Goal: Task Accomplishment & Management: Use online tool/utility

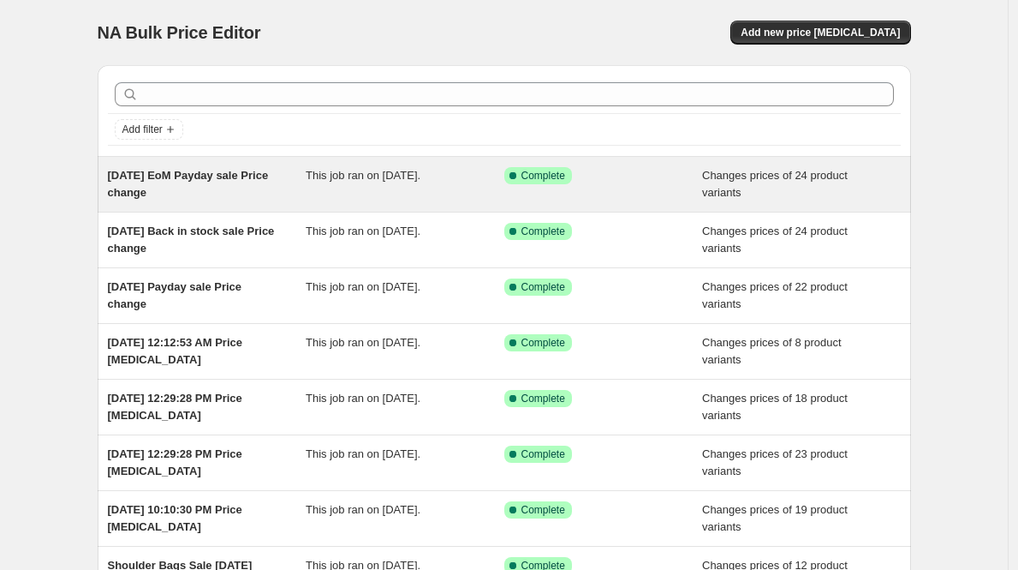
click at [221, 173] on span "[DATE] EoM Payday sale Price change" at bounding box center [188, 184] width 161 height 30
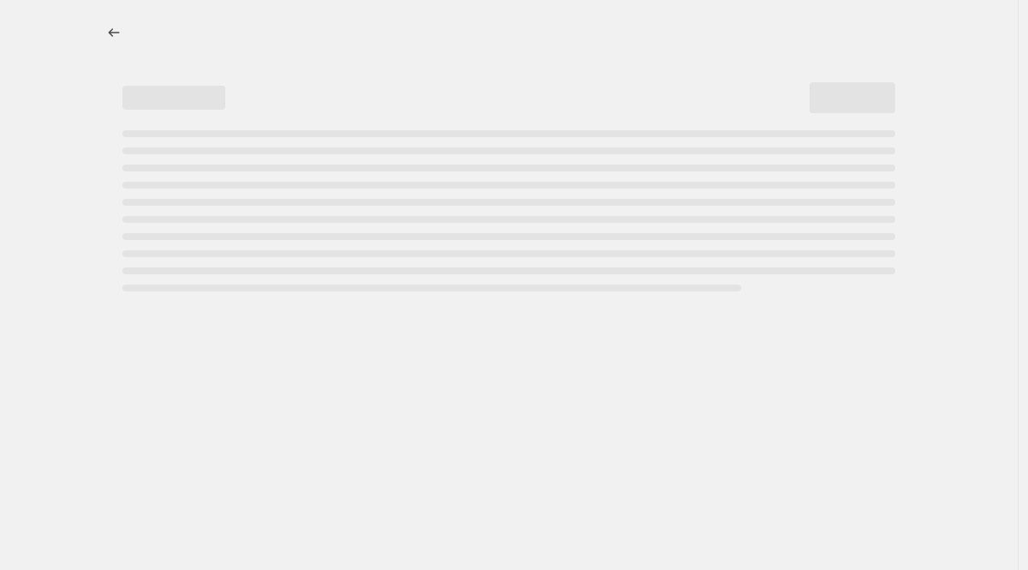
select select "product_status"
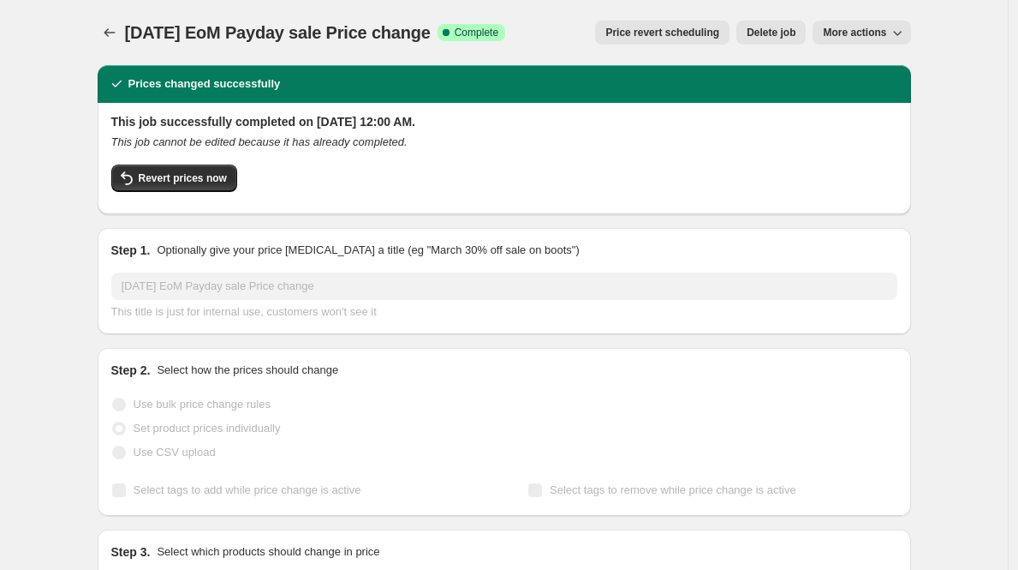
click at [885, 39] on button "More actions" at bounding box center [862, 33] width 98 height 24
click at [884, 66] on span "Copy to new job" at bounding box center [867, 68] width 80 height 13
select select "product_status"
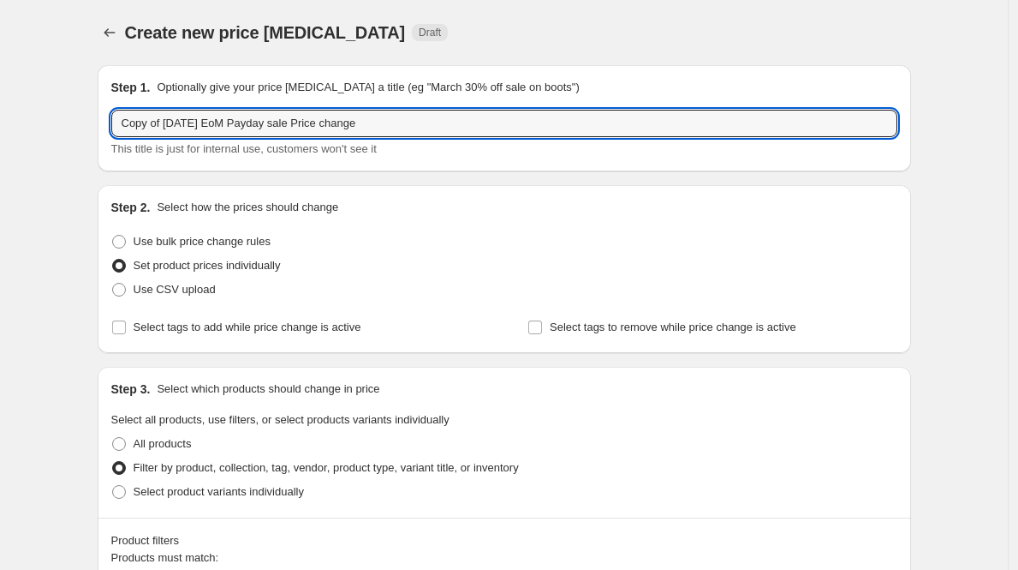
drag, startPoint x: 237, startPoint y: 125, endPoint x: -34, endPoint y: 131, distance: 271.6
click at [0, 131] on html "Home Settings Plans Skip to content Create new price change job. This page is r…" at bounding box center [509, 285] width 1018 height 570
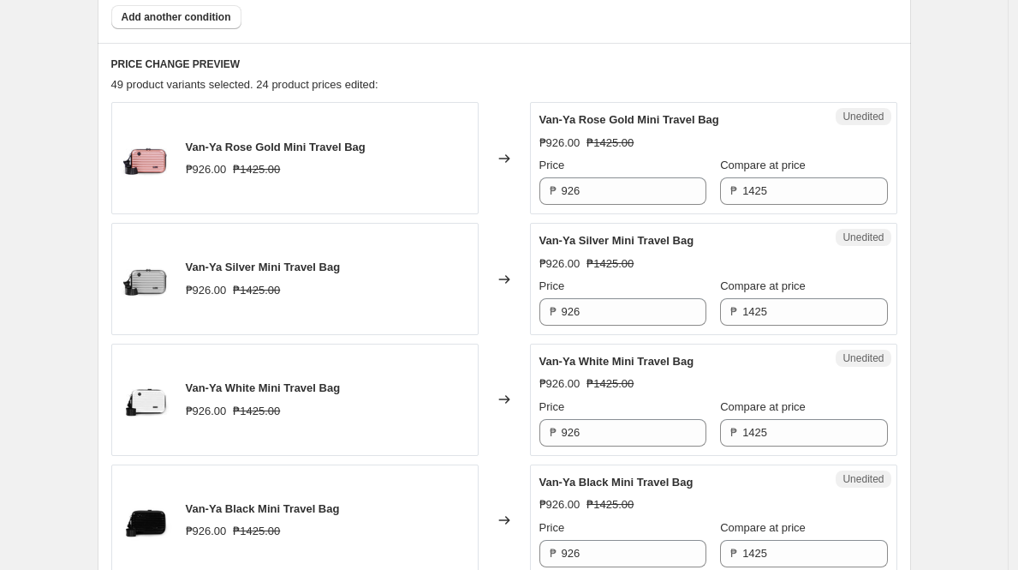
scroll to position [671, 0]
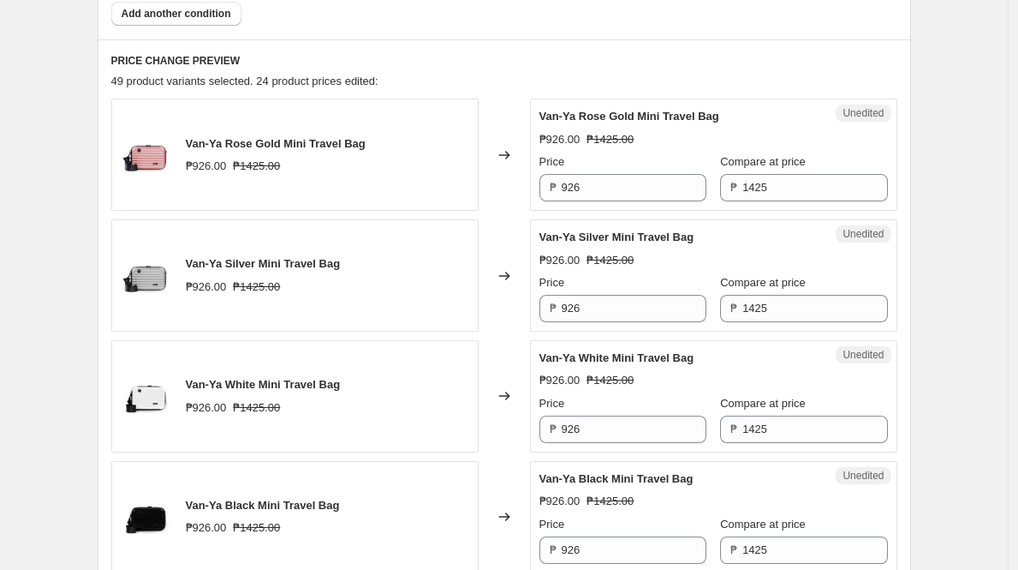
type input "9.9 Sale Price change"
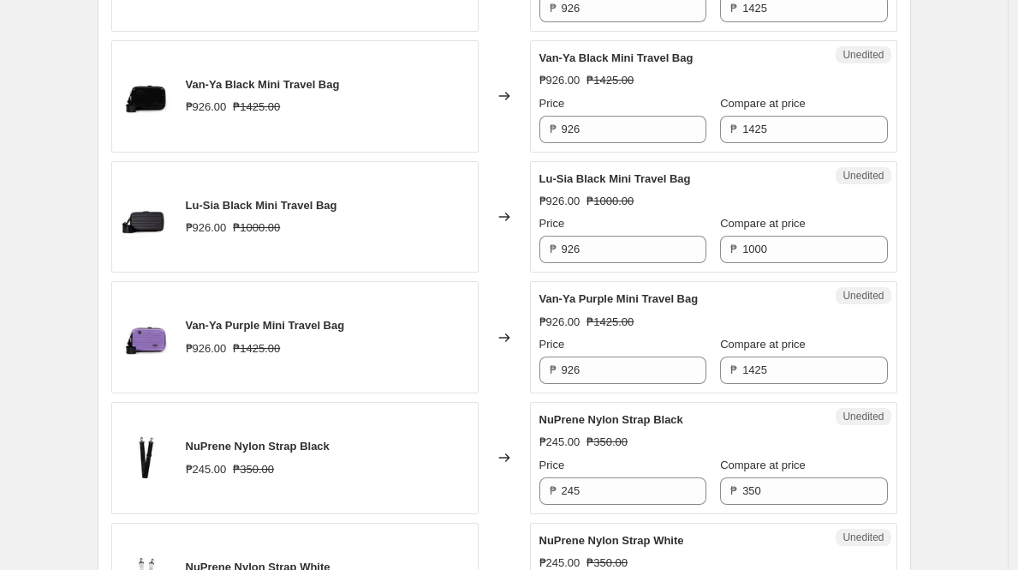
scroll to position [1110, 0]
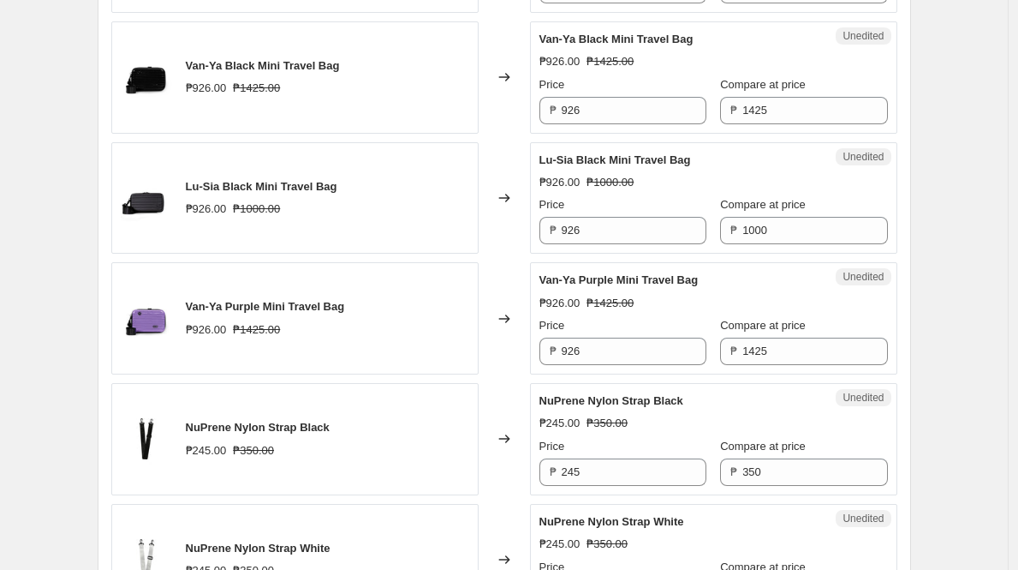
click at [464, 287] on div "Van-Ya Purple Mini Travel Bag ₱926.00 ₱1425.00" at bounding box center [294, 318] width 367 height 112
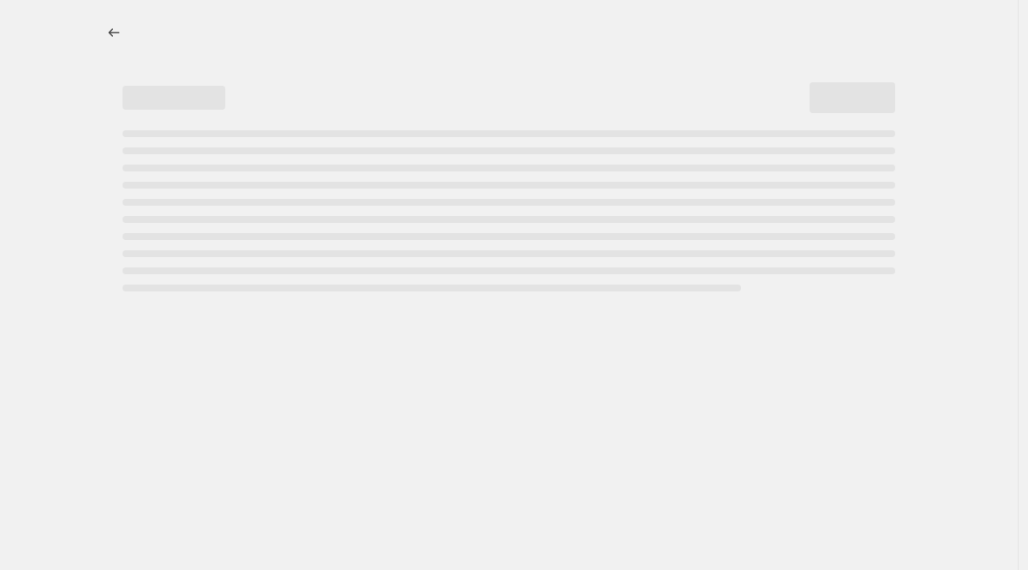
select select "percentage"
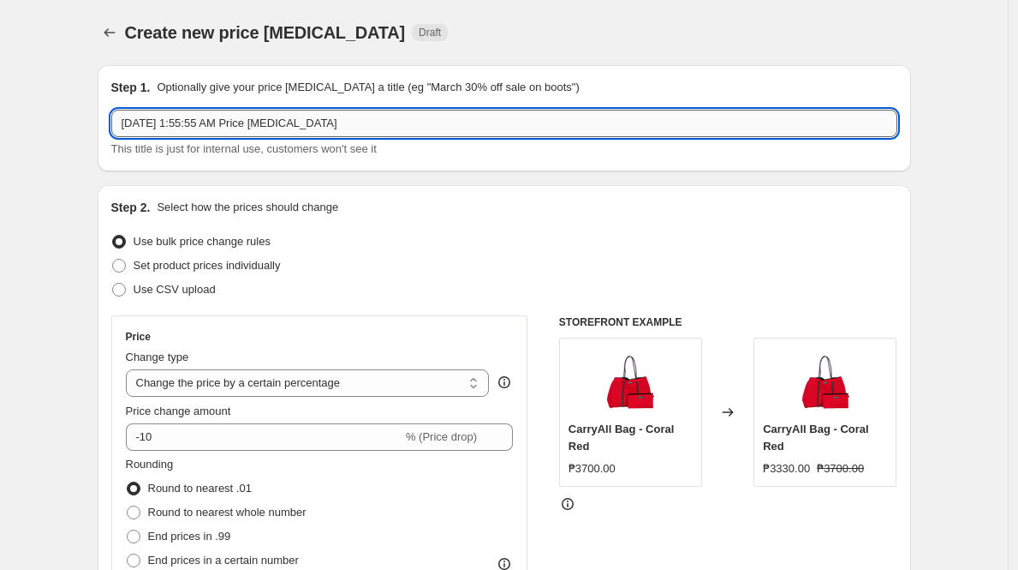
click at [385, 116] on input "Sep 8, 2025, 1:55:55 AM Price change job" at bounding box center [504, 123] width 786 height 27
drag, startPoint x: 259, startPoint y: 124, endPoint x: 39, endPoint y: 116, distance: 219.4
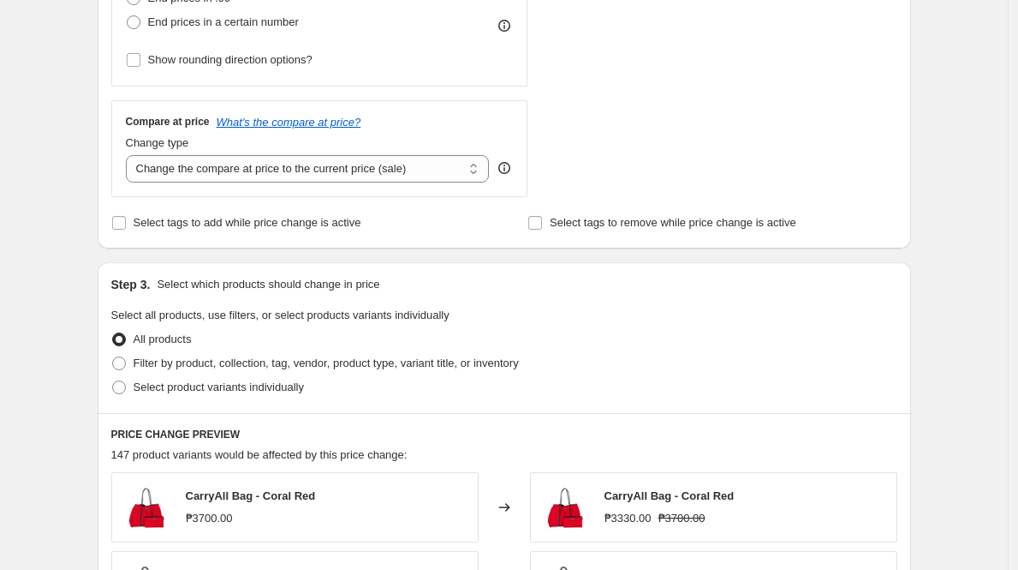
scroll to position [346, 0]
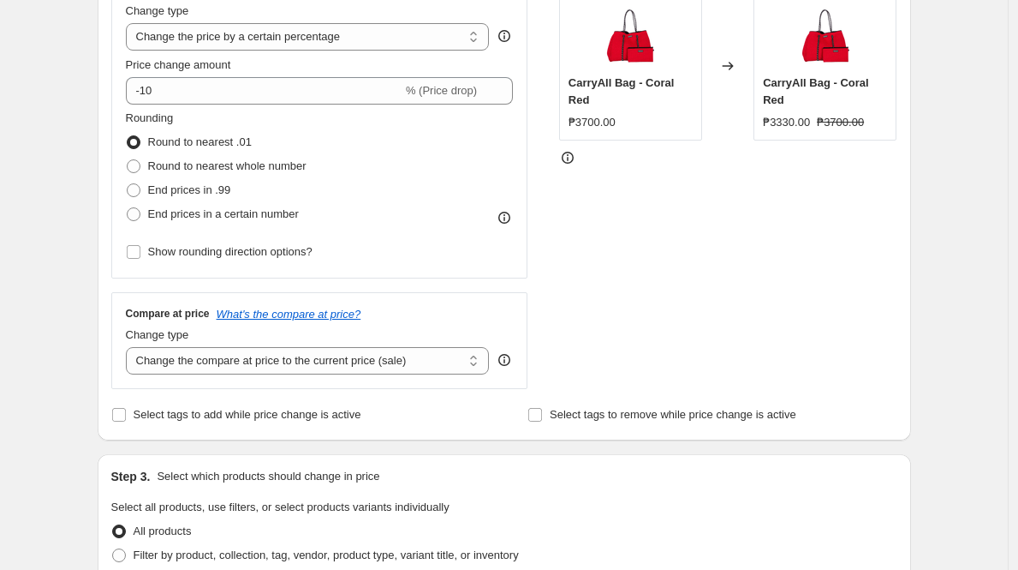
type input "9.9 Sale Price change job"
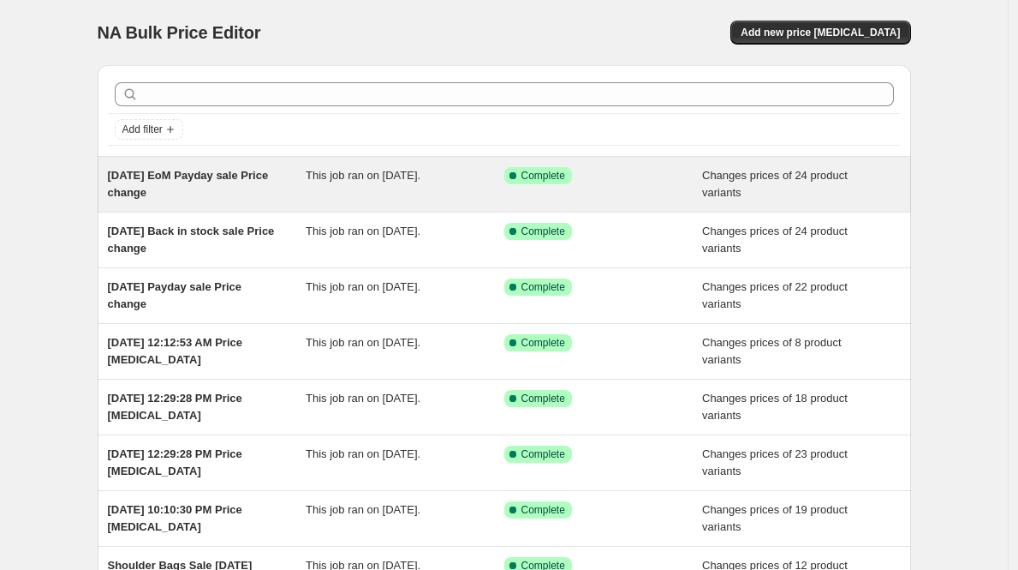
click at [404, 186] on div "This job ran on August 29, 2025." at bounding box center [405, 184] width 199 height 34
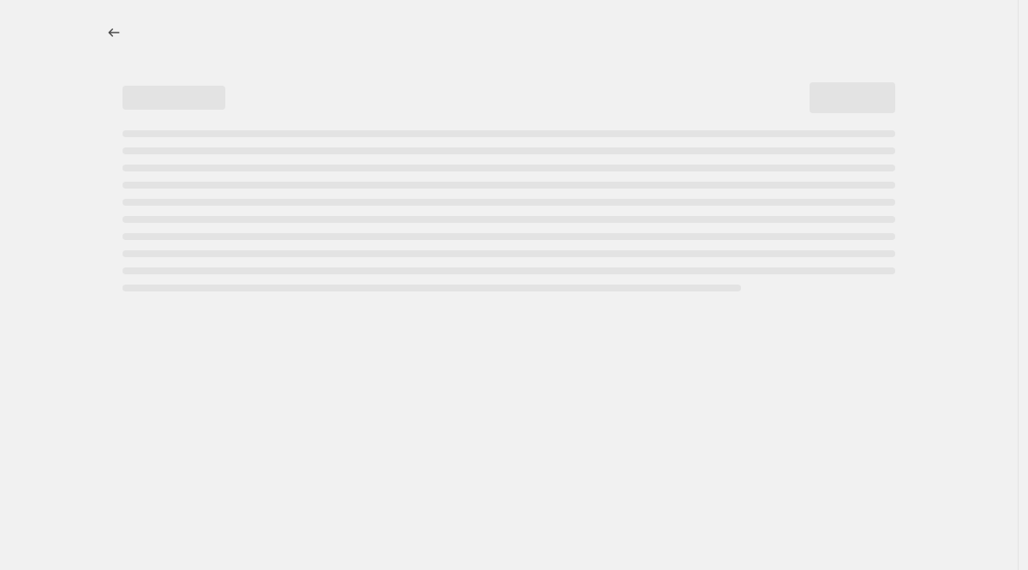
select select "product_status"
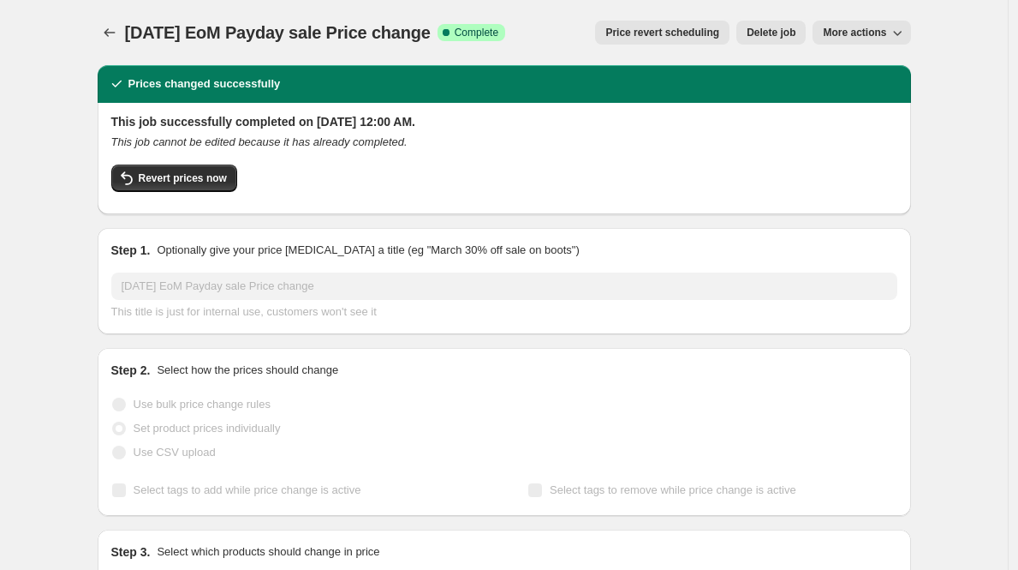
click at [887, 31] on span "More actions" at bounding box center [854, 33] width 63 height 14
click at [872, 59] on button "Copy to new job" at bounding box center [873, 67] width 104 height 27
select select "product_status"
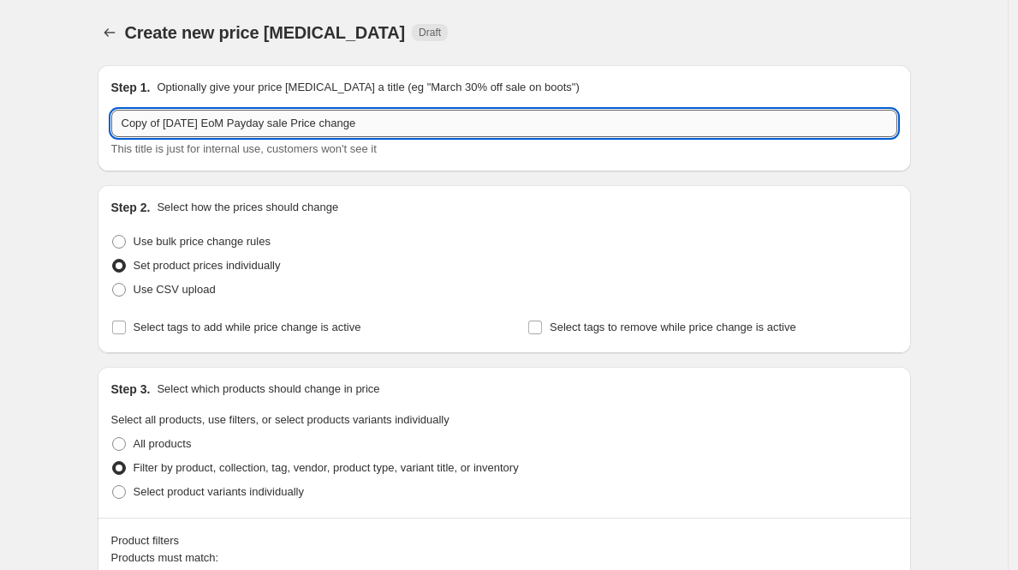
click at [267, 122] on input "Copy of Aug 29 2025 EoM Payday sale Price change" at bounding box center [504, 123] width 786 height 27
drag, startPoint x: 305, startPoint y: 124, endPoint x: -128, endPoint y: 120, distance: 432.6
click at [0, 120] on html "Home Settings Plans Skip to content Create new price change job. This page is r…" at bounding box center [509, 285] width 1018 height 570
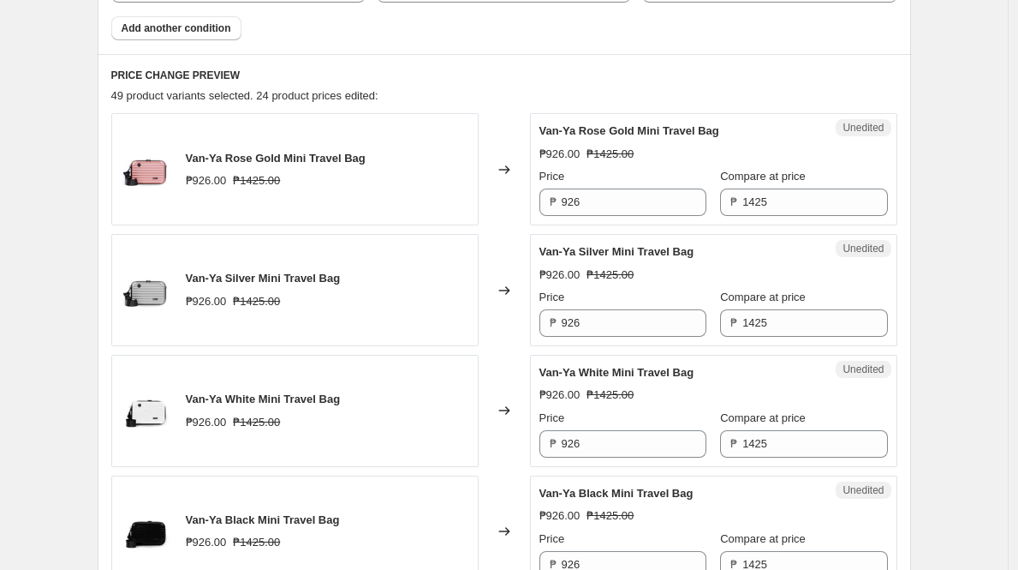
scroll to position [697, 0]
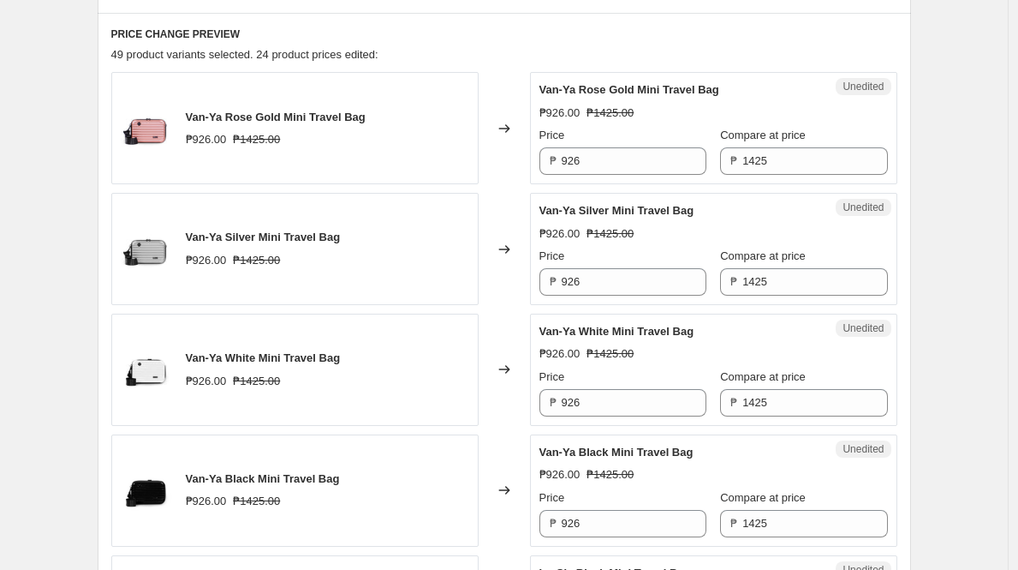
type input "9.9 sale Price change"
click at [600, 156] on input "926" at bounding box center [634, 160] width 145 height 27
type input "898"
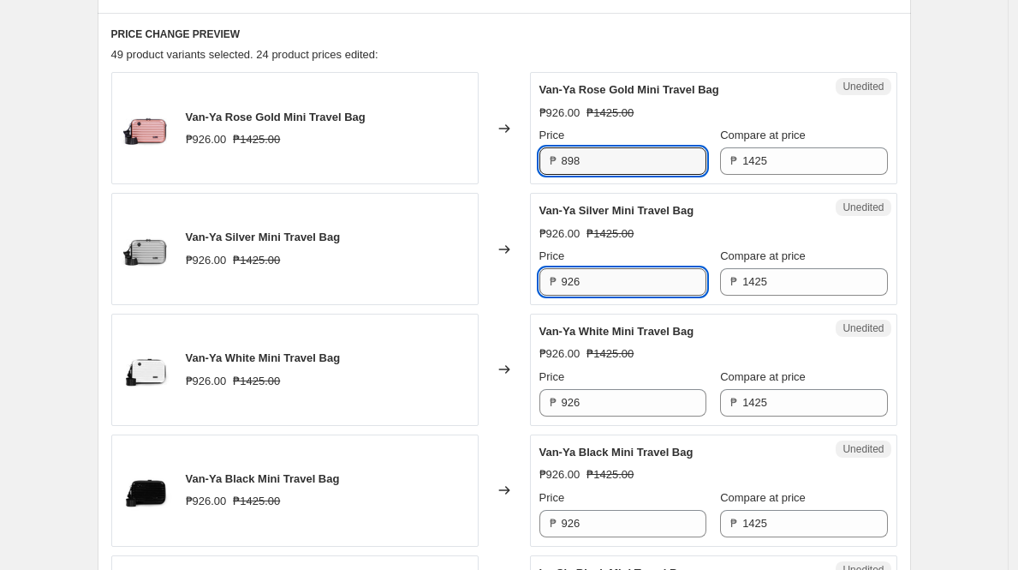
click at [617, 272] on input "926" at bounding box center [634, 281] width 145 height 27
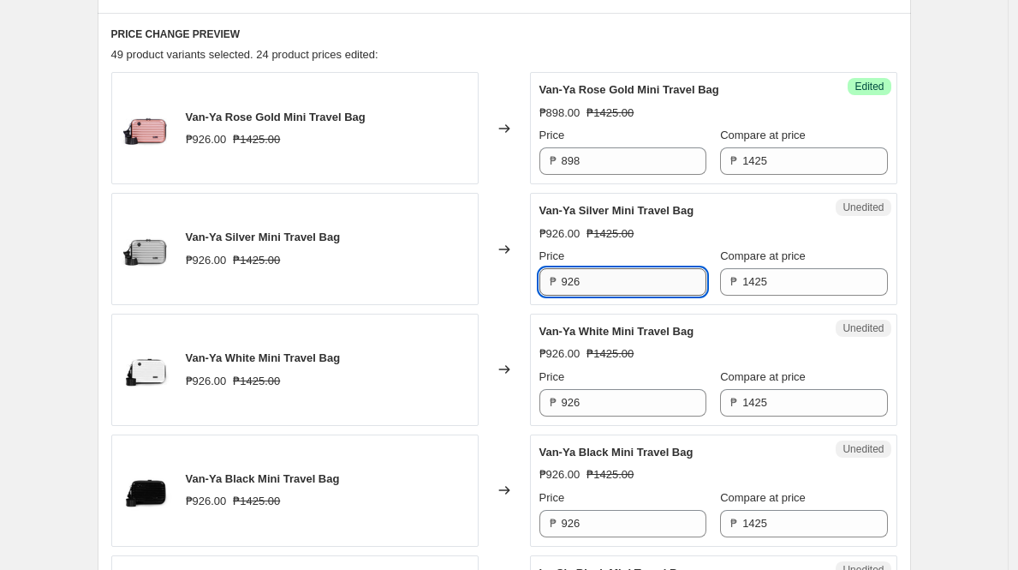
click at [617, 272] on input "926" at bounding box center [634, 281] width 145 height 27
paste input "898"
type input "898"
click at [621, 402] on input "926" at bounding box center [634, 402] width 145 height 27
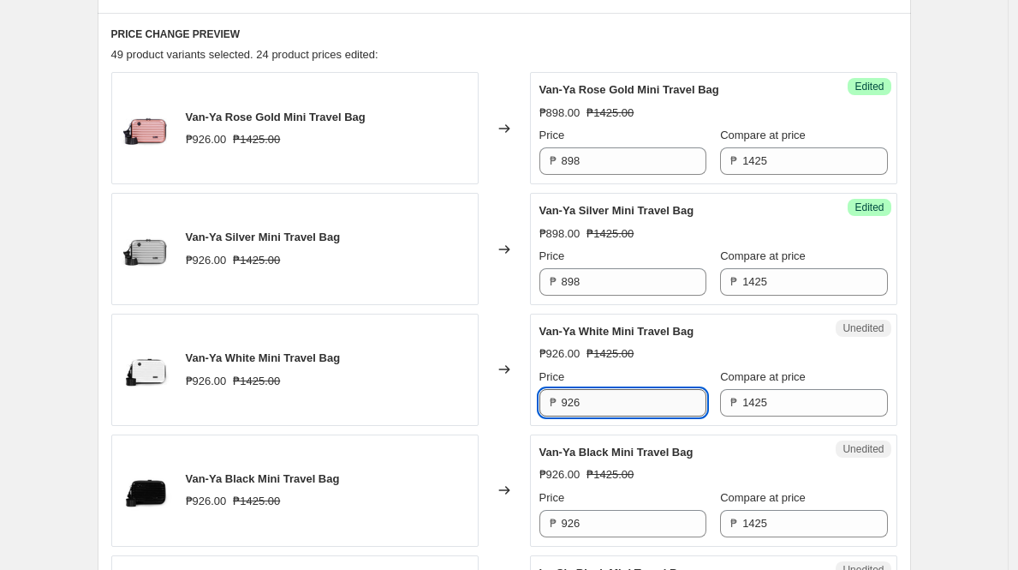
click at [621, 402] on input "926" at bounding box center [634, 402] width 145 height 27
paste input "898"
type input "898"
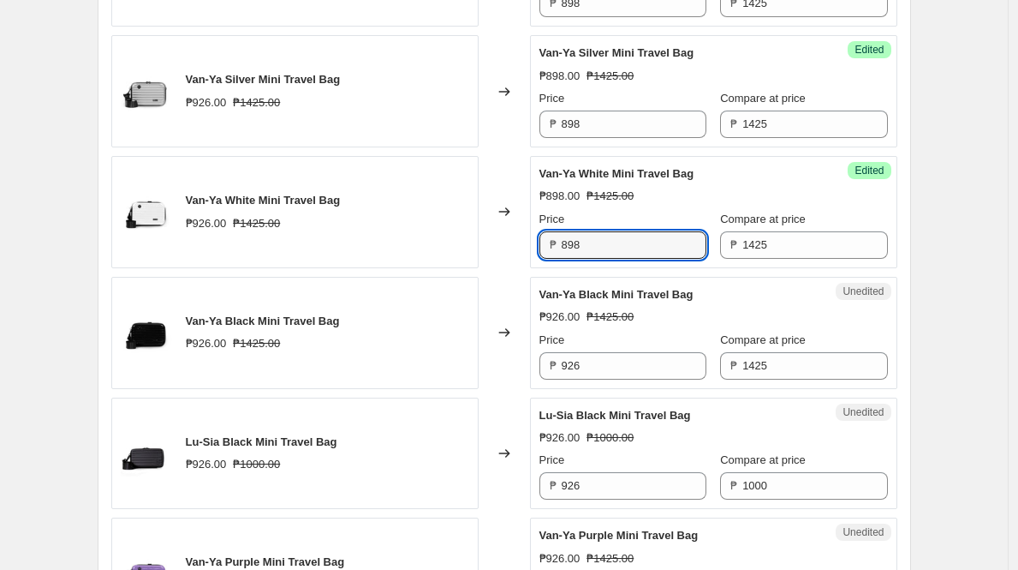
scroll to position [884, 0]
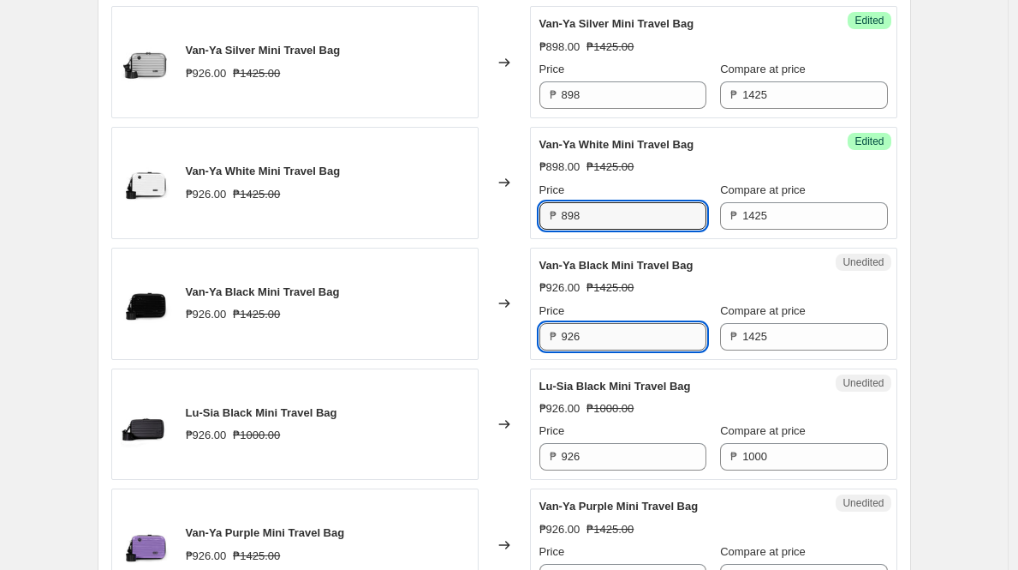
click at [618, 337] on input "926" at bounding box center [634, 336] width 145 height 27
paste input "898"
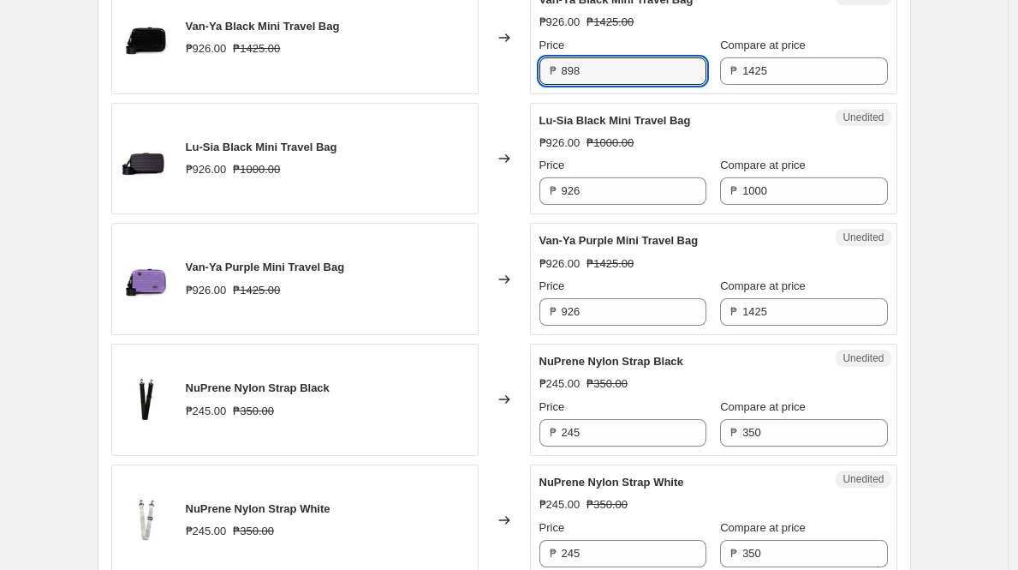
scroll to position [1170, 0]
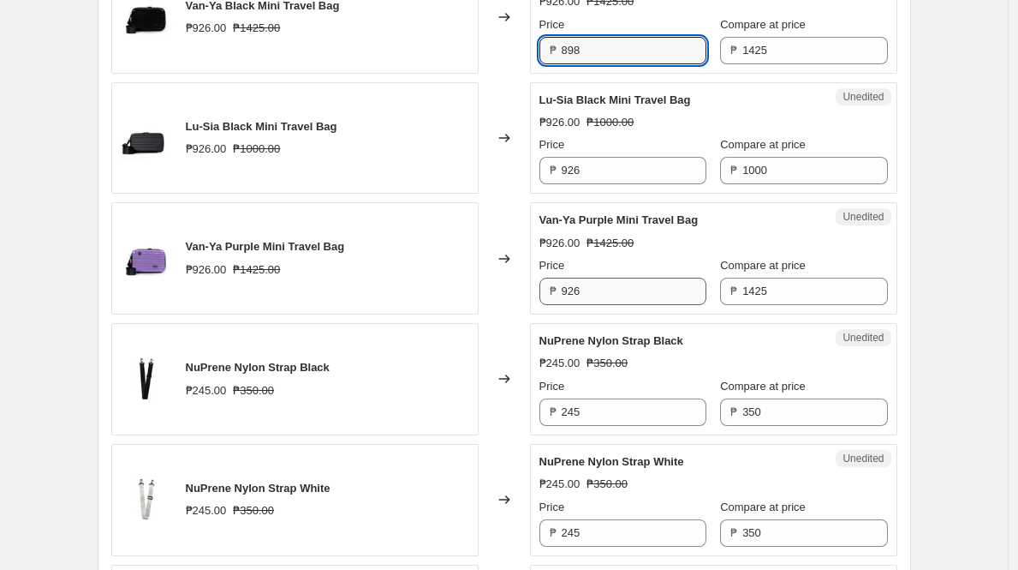
type input "898"
click at [611, 293] on input "926" at bounding box center [634, 291] width 145 height 27
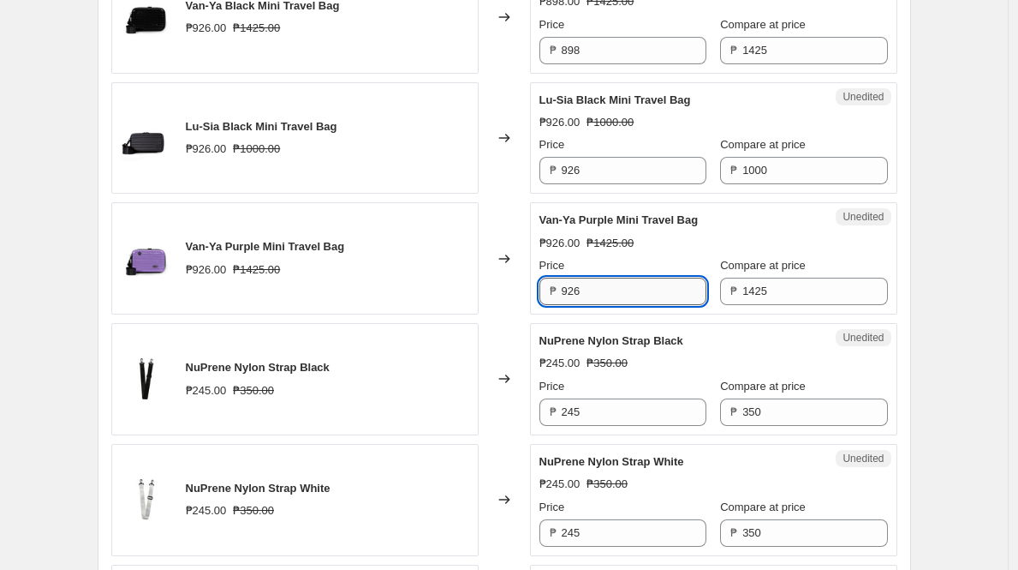
paste input "898"
type input "898"
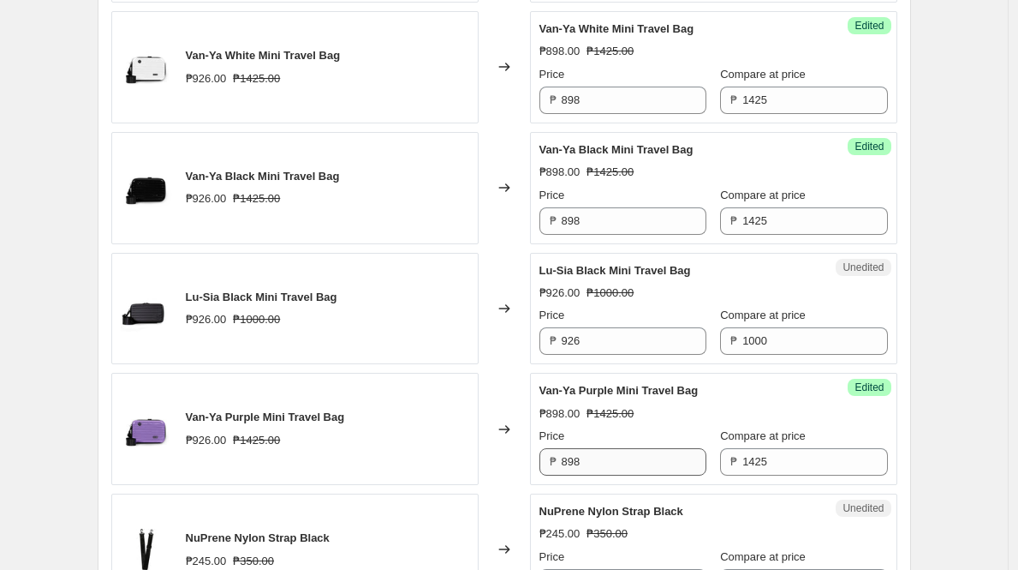
scroll to position [2459, 0]
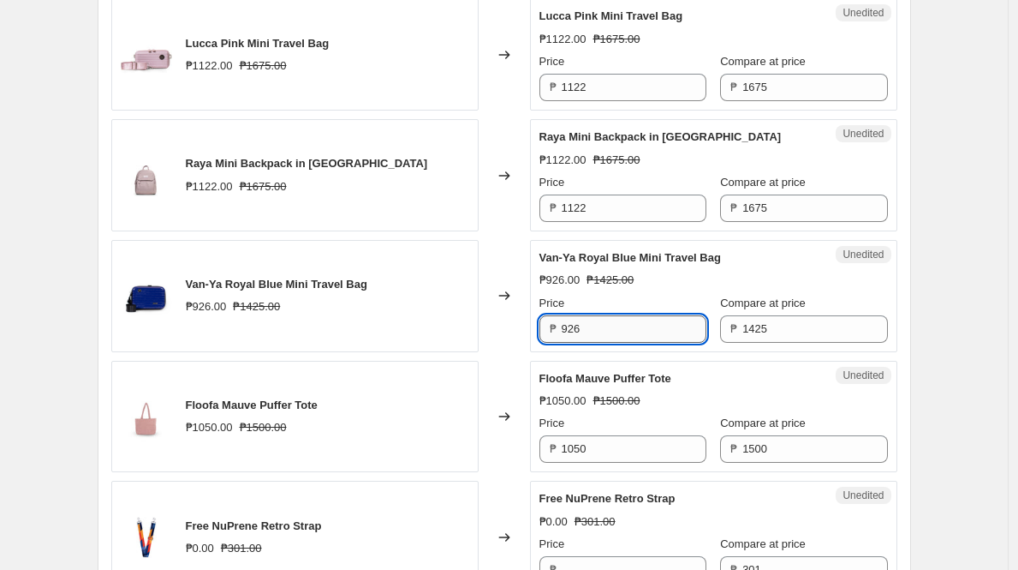
click at [611, 321] on input "926" at bounding box center [634, 328] width 145 height 27
paste input "898"
type input "898"
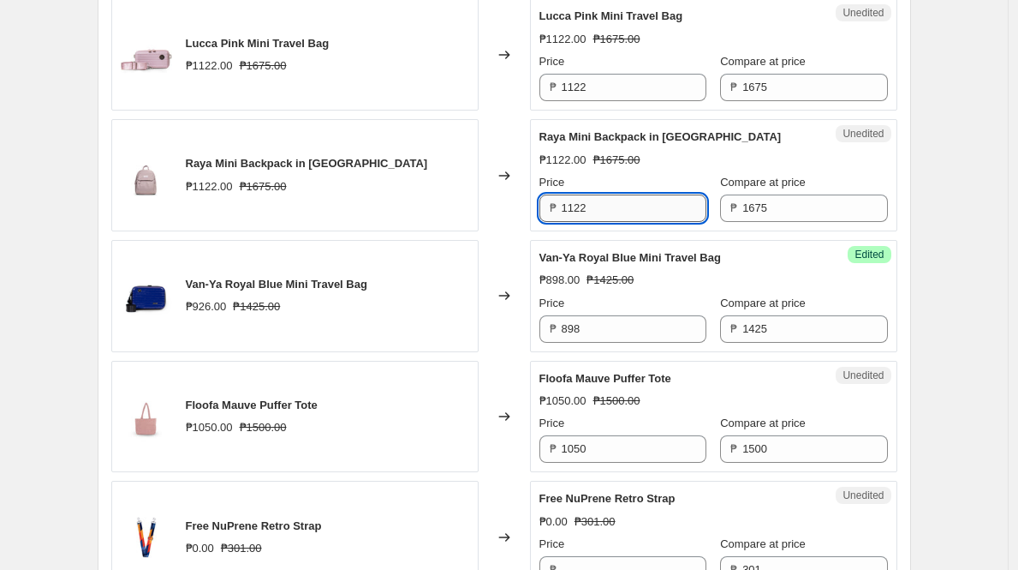
click at [609, 209] on input "1122" at bounding box center [634, 207] width 145 height 27
type input "1089"
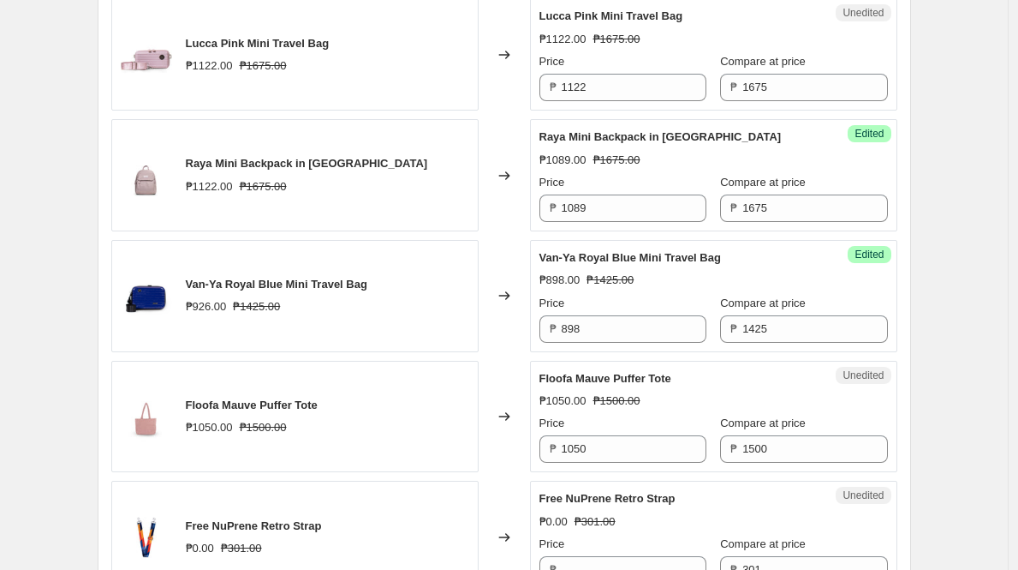
scroll to position [2821, 0]
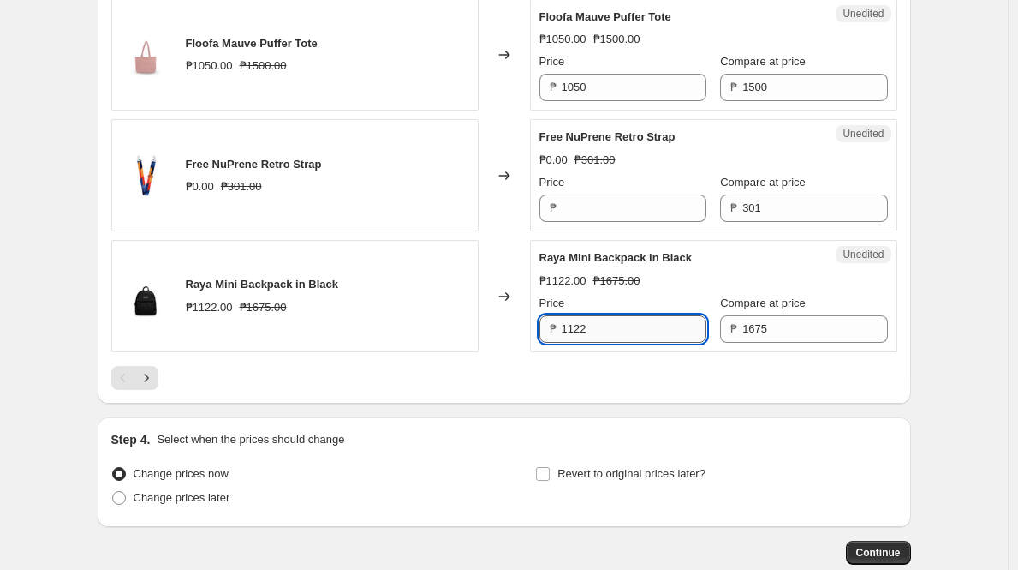
click at [649, 329] on input "1122" at bounding box center [634, 328] width 145 height 27
paste input "089"
type input "1089"
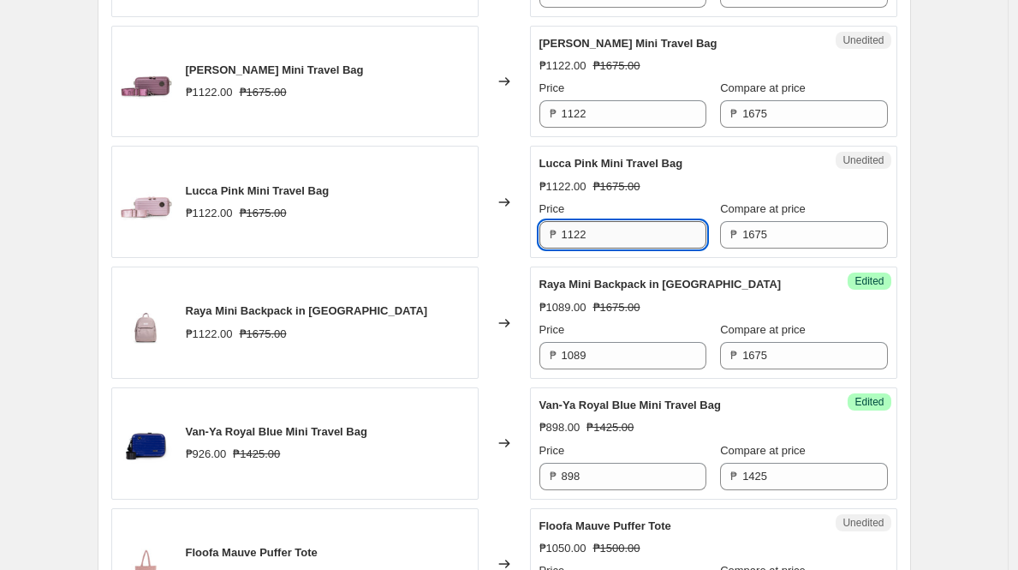
click at [641, 237] on input "1122" at bounding box center [634, 234] width 145 height 27
type input "1055"
click at [634, 114] on input "1122" at bounding box center [634, 113] width 145 height 27
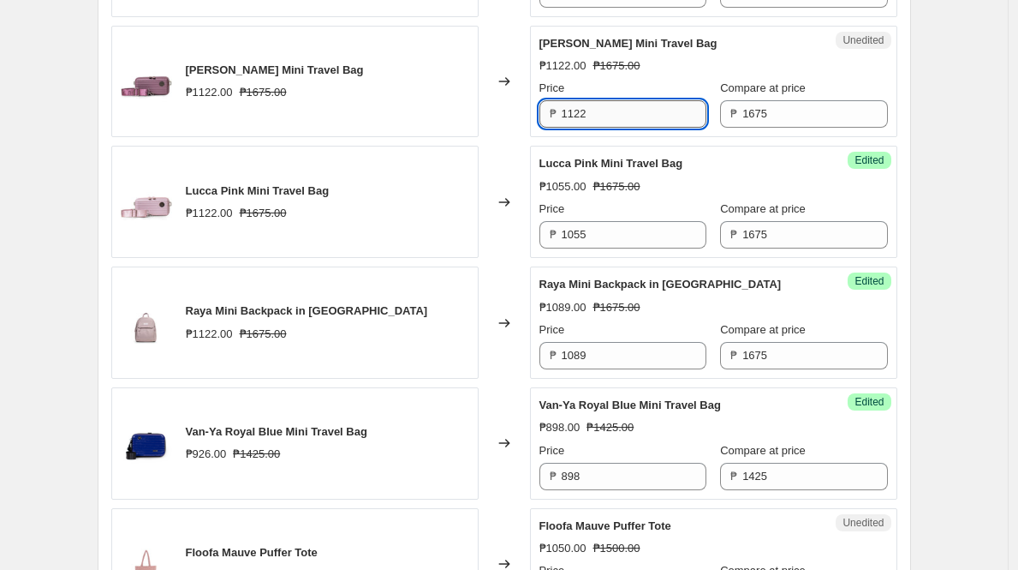
paste input "055"
type input "1055"
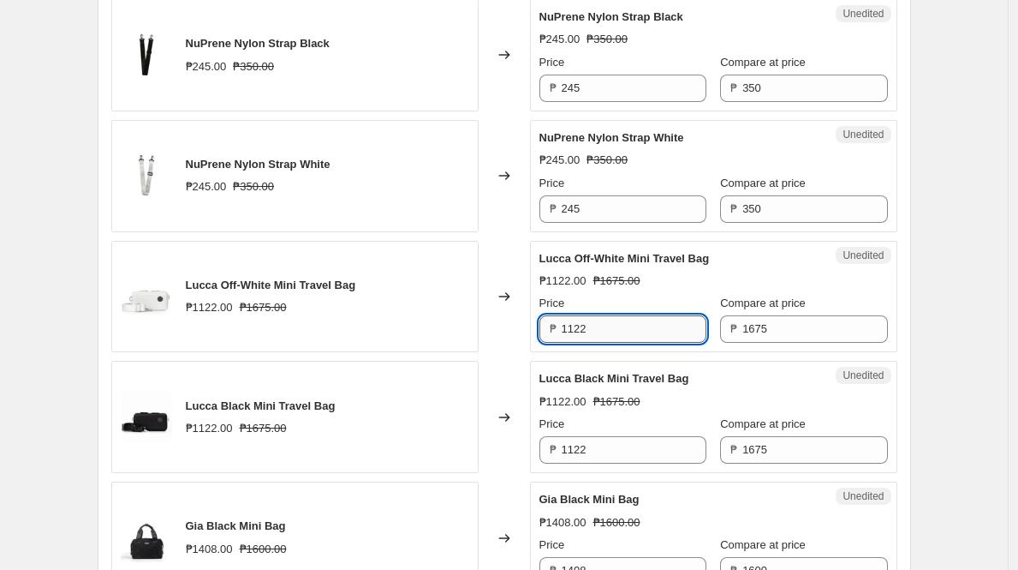
click at [641, 334] on input "1122" at bounding box center [634, 328] width 145 height 27
paste input "055"
type input "1055"
click at [634, 451] on input "1122" at bounding box center [634, 449] width 145 height 27
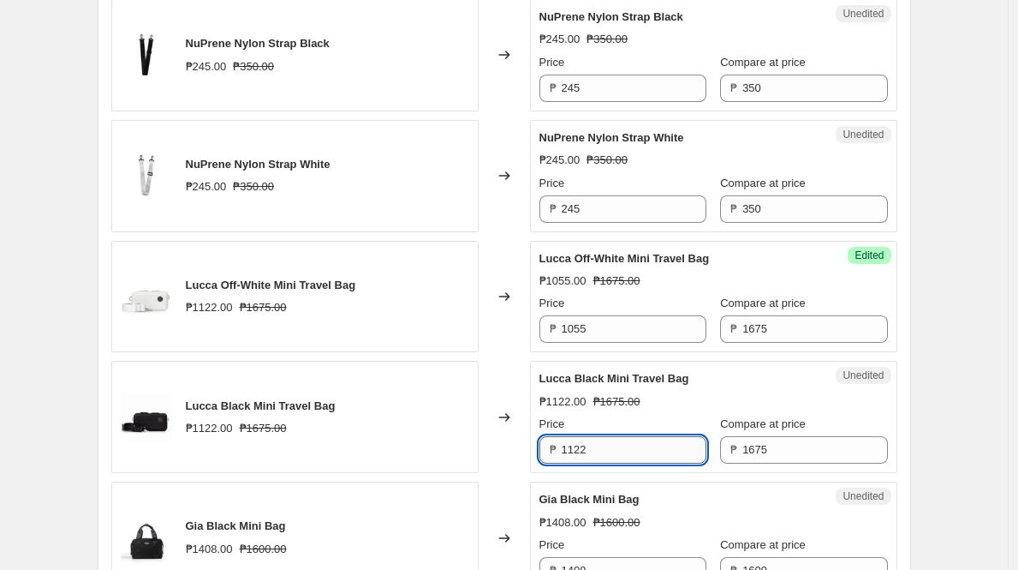
paste input "055"
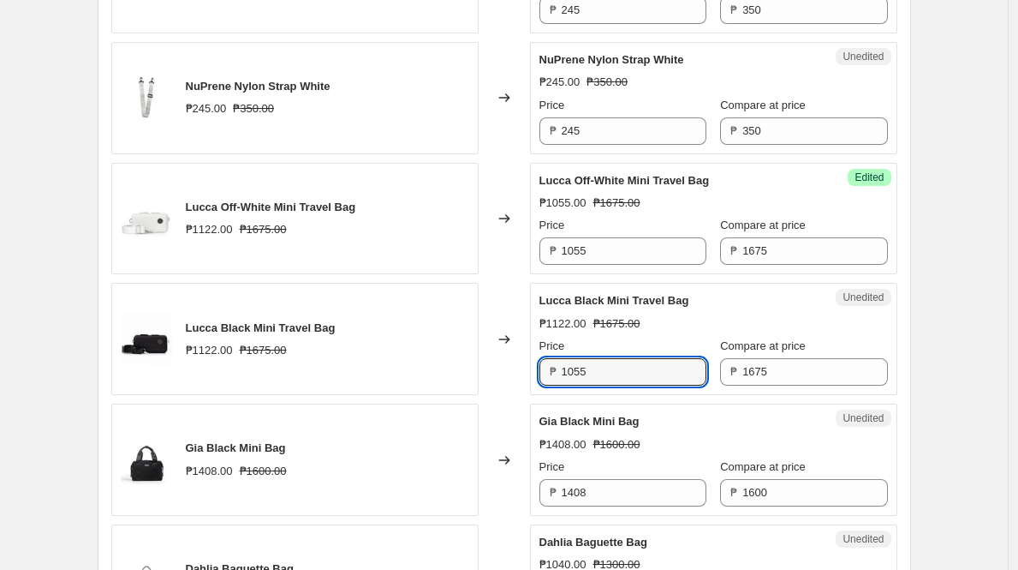
scroll to position [1582, 0]
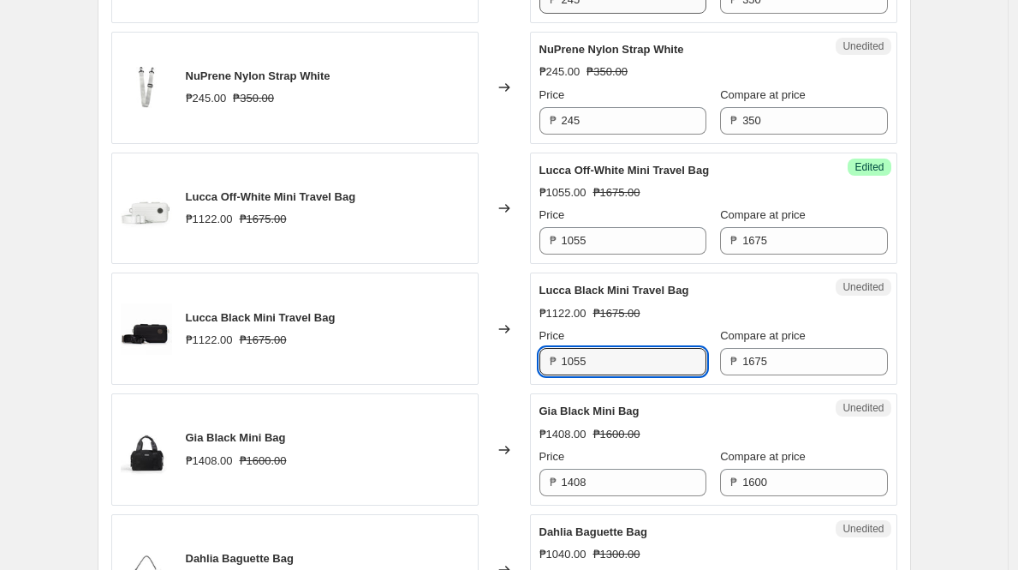
type input "1055"
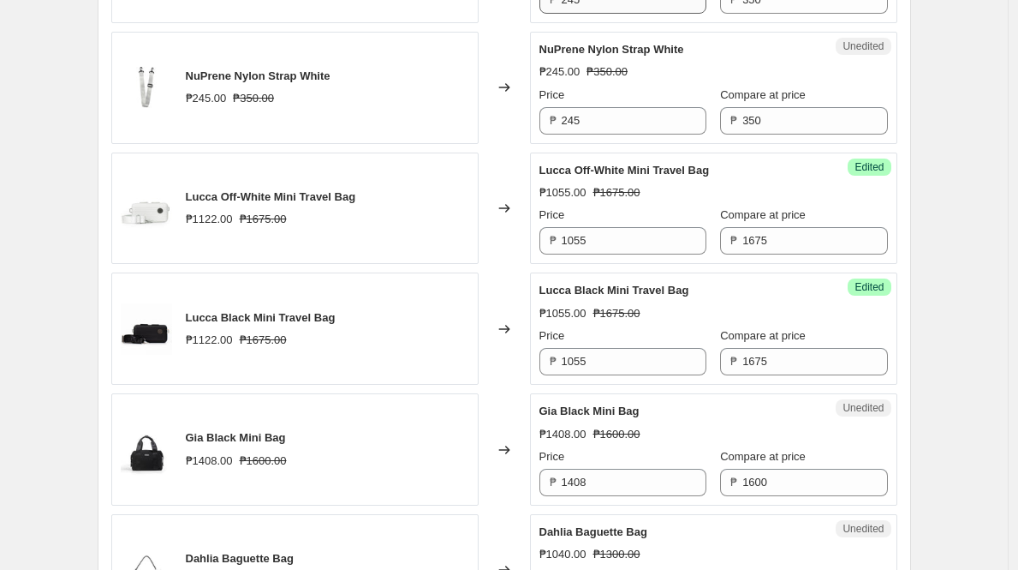
scroll to position [1977, 0]
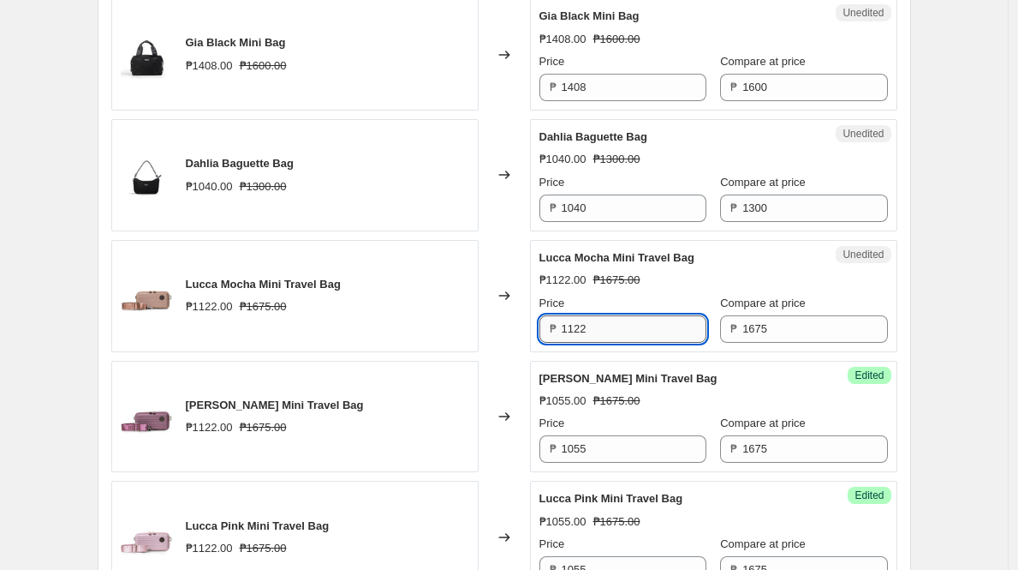
click at [650, 320] on input "1122" at bounding box center [634, 328] width 145 height 27
paste input "055"
type input "1055"
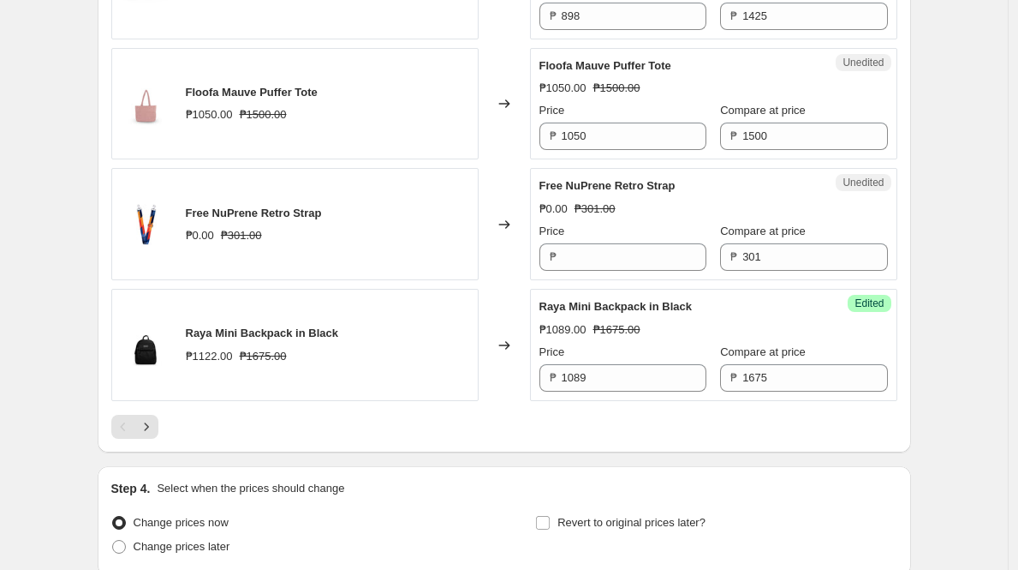
scroll to position [2920, 0]
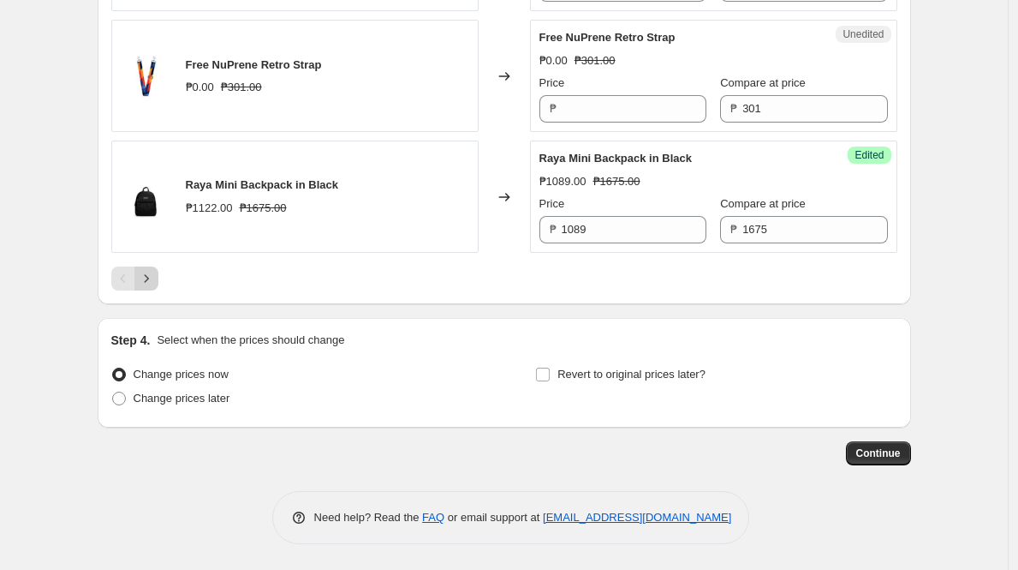
click at [158, 278] on button "Next" at bounding box center [146, 278] width 24 height 24
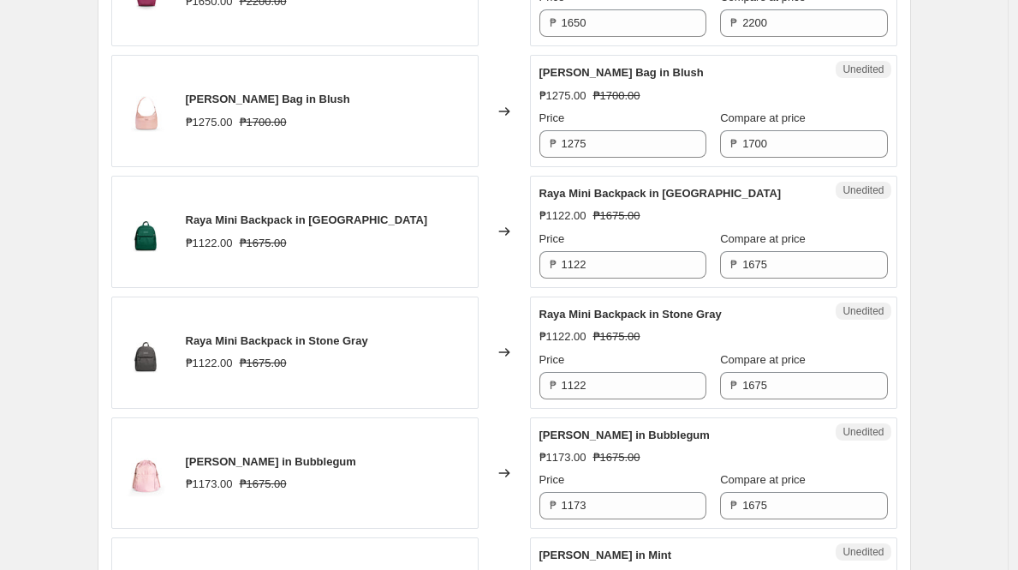
scroll to position [1374, 0]
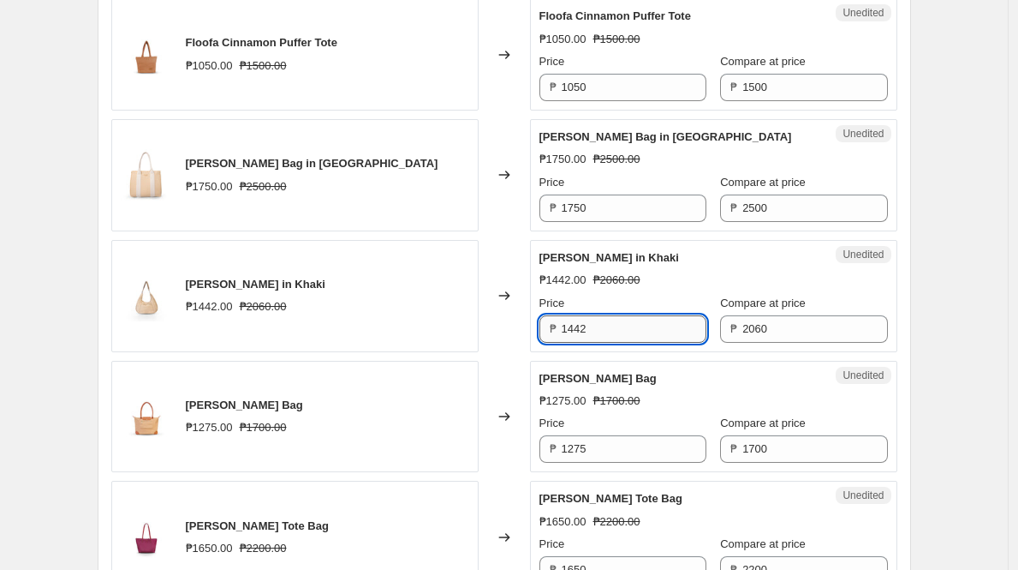
click at [617, 330] on input "1442" at bounding box center [634, 328] width 145 height 27
type input "1298"
click at [447, 310] on div "Eva Moon Bag in Khaki ₱1442.00 ₱2060.00" at bounding box center [294, 296] width 367 height 112
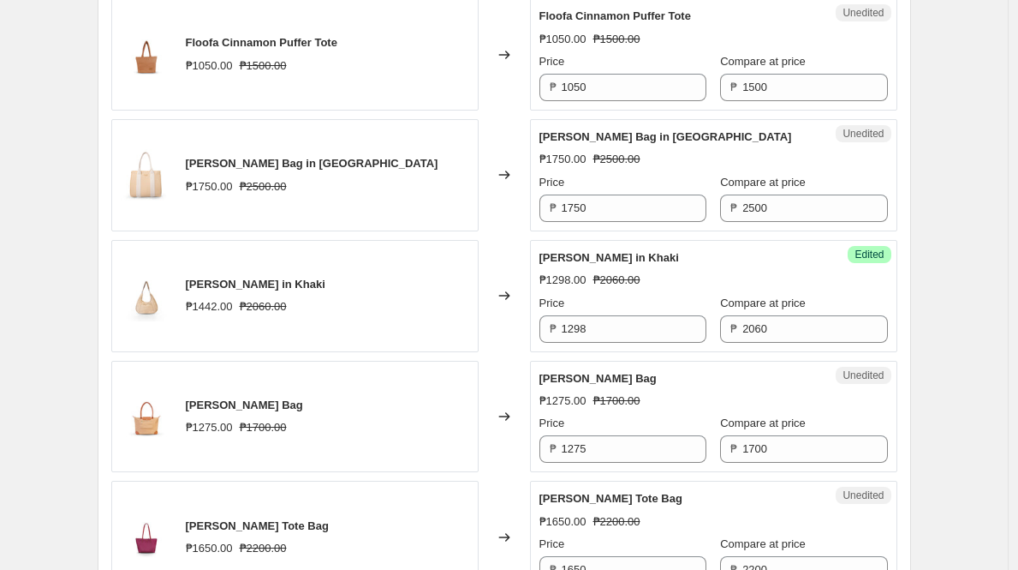
scroll to position [1856, 0]
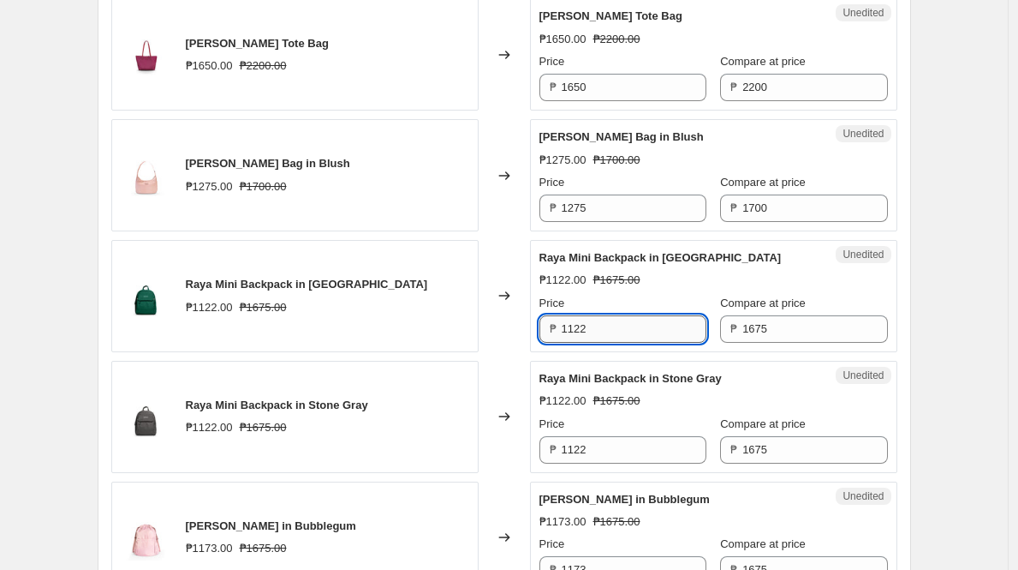
click at [603, 336] on input "1122" at bounding box center [634, 328] width 145 height 27
type input "1089"
click at [615, 441] on input "1122" at bounding box center [634, 449] width 145 height 27
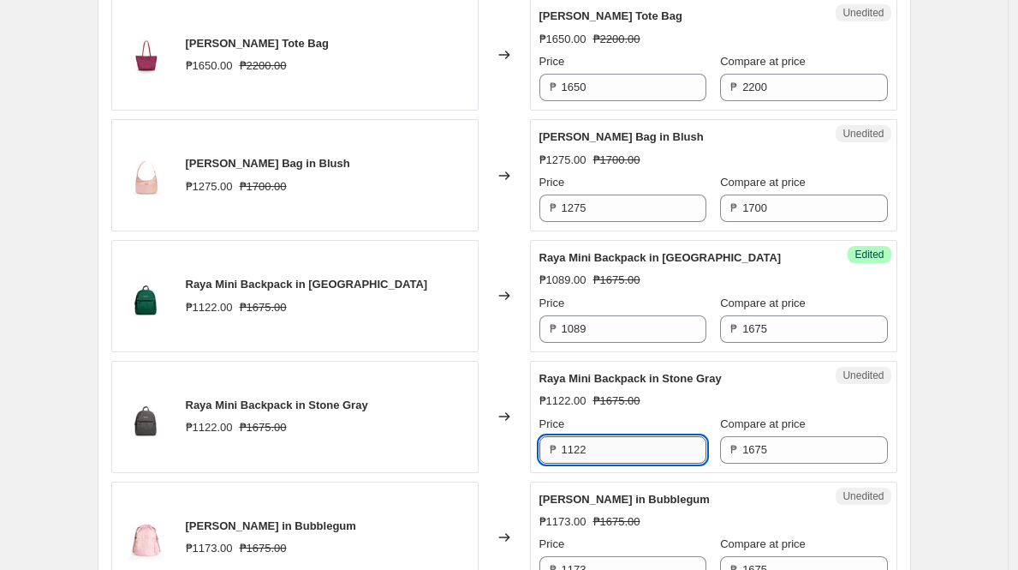
paste input "089"
type input "1089"
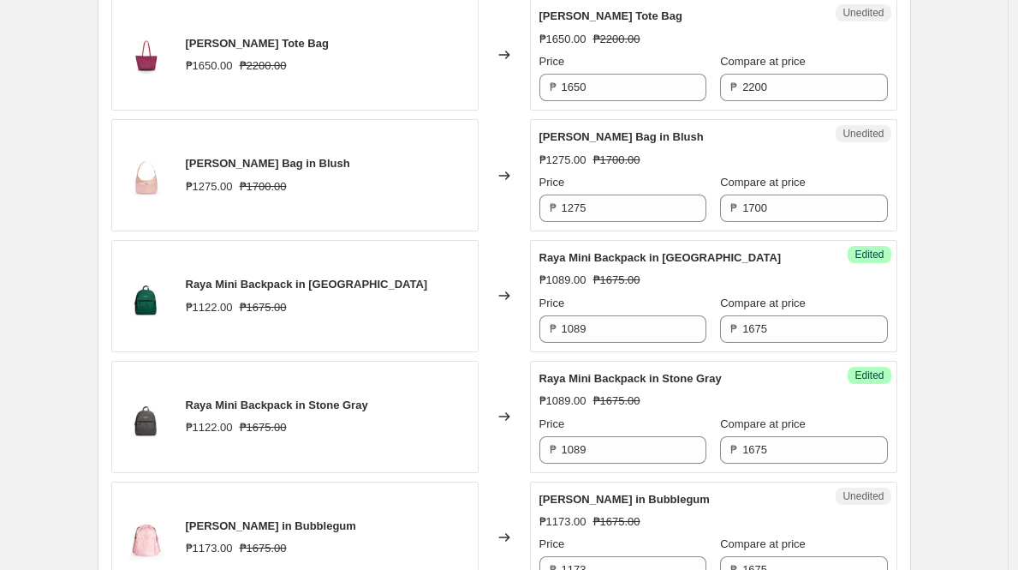
scroll to position [529, 0]
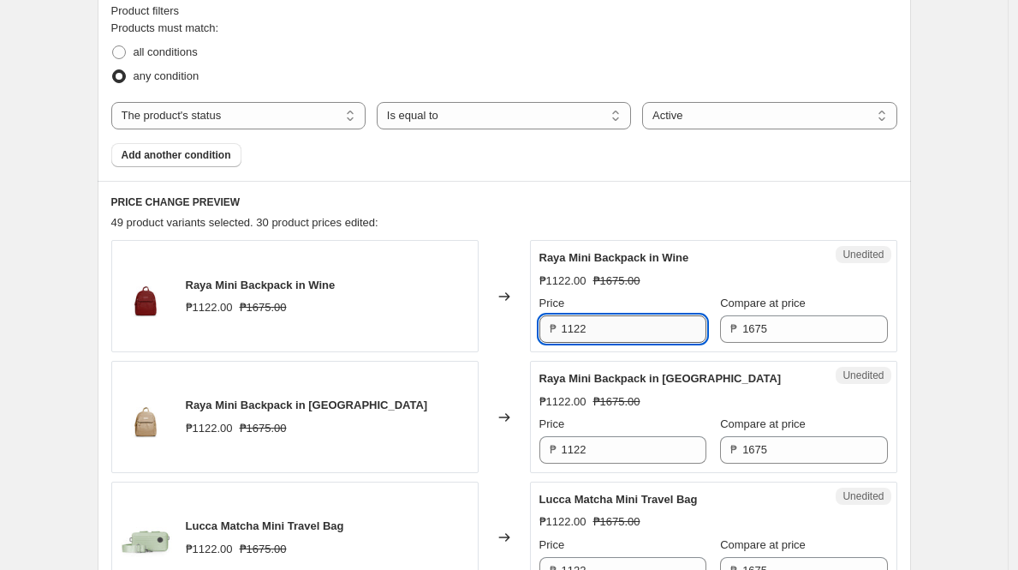
click at [625, 331] on input "1122" at bounding box center [634, 328] width 145 height 27
paste input "089"
type input "1089"
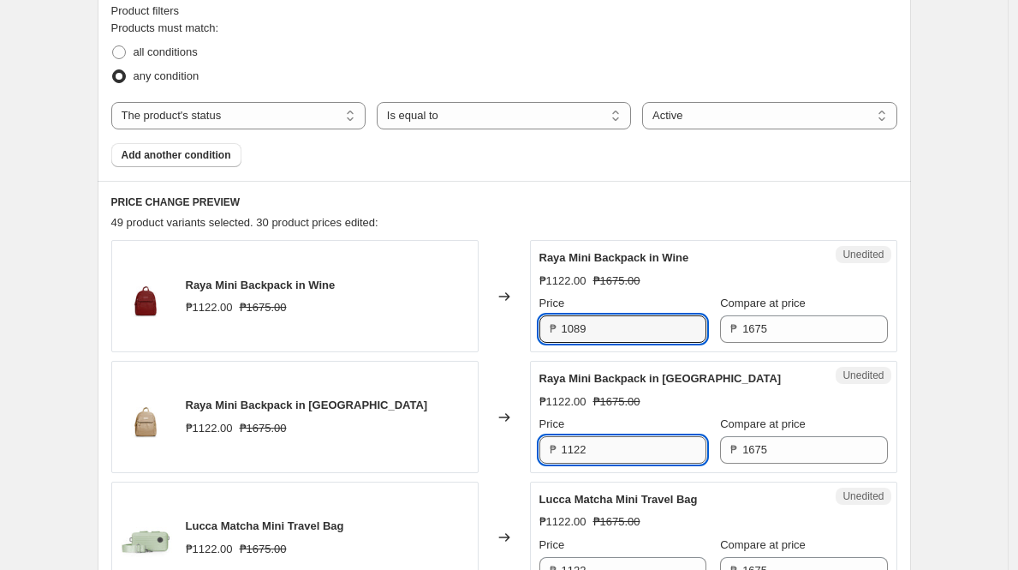
click at [625, 459] on input "1122" at bounding box center [634, 449] width 145 height 27
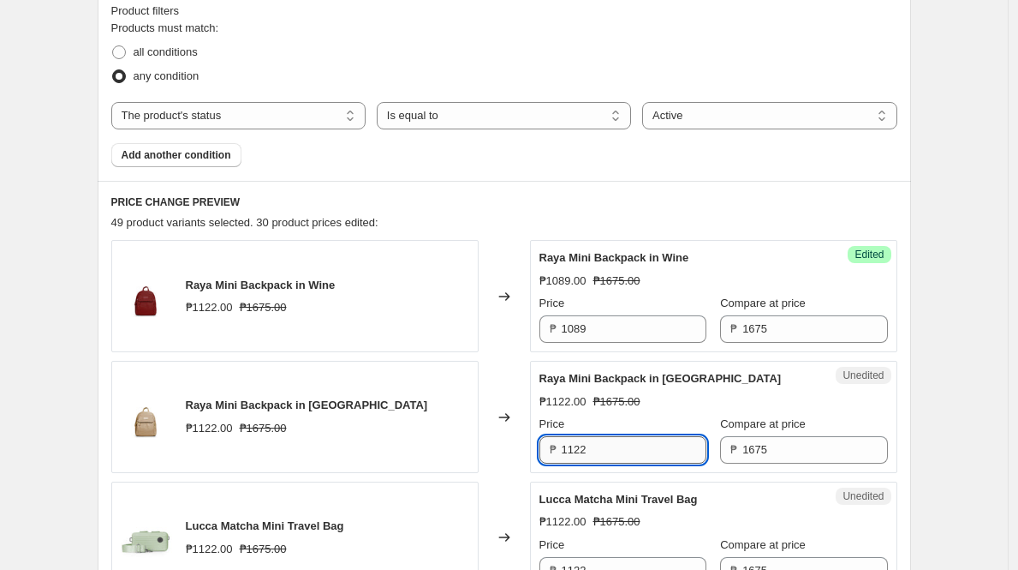
click at [625, 459] on input "1122" at bounding box center [634, 449] width 145 height 27
paste input "089"
type input "1089"
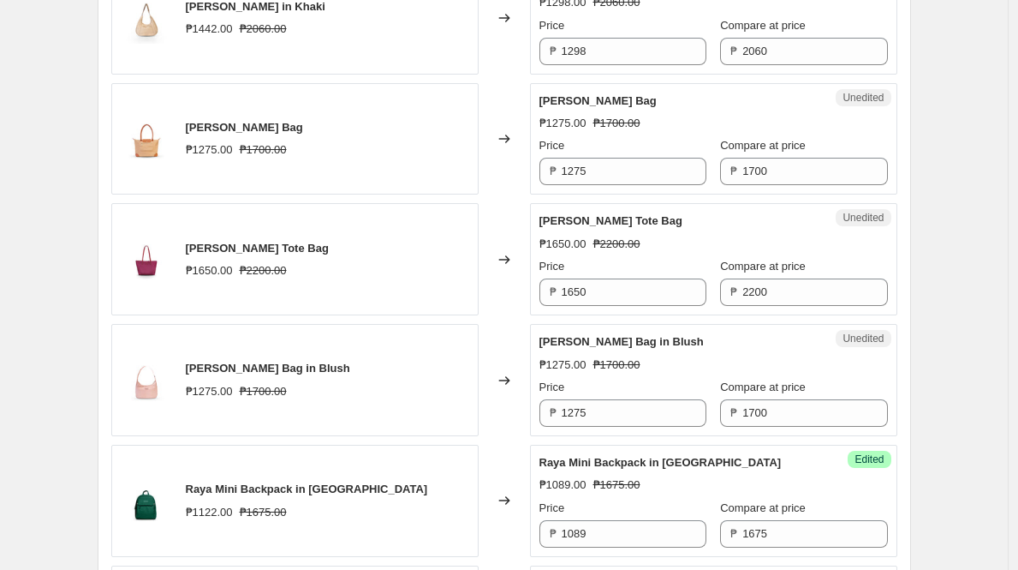
scroll to position [612, 0]
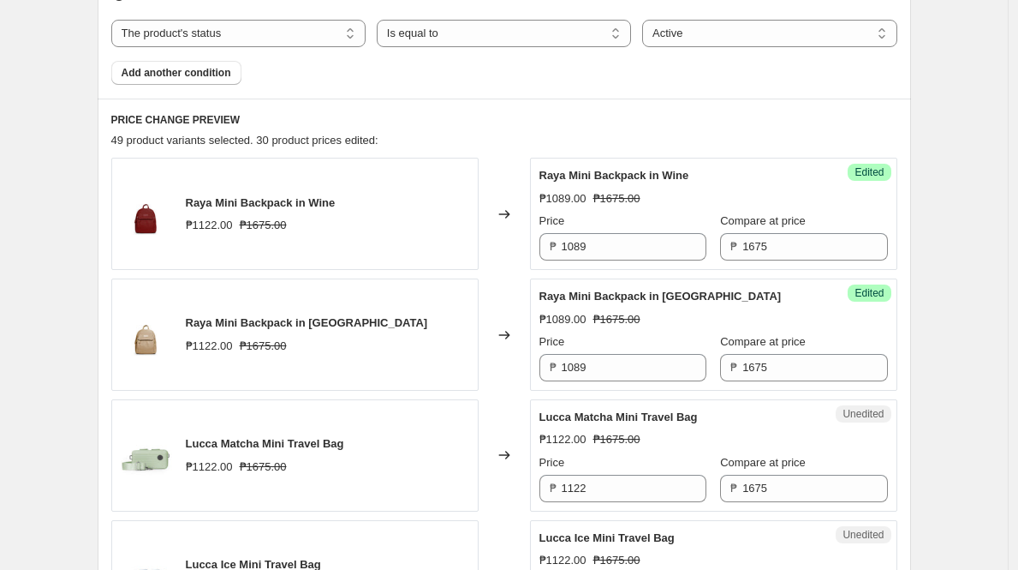
click at [907, 14] on div "Product filters Products must match: all conditions any condition The product T…" at bounding box center [505, 2] width 814 height 193
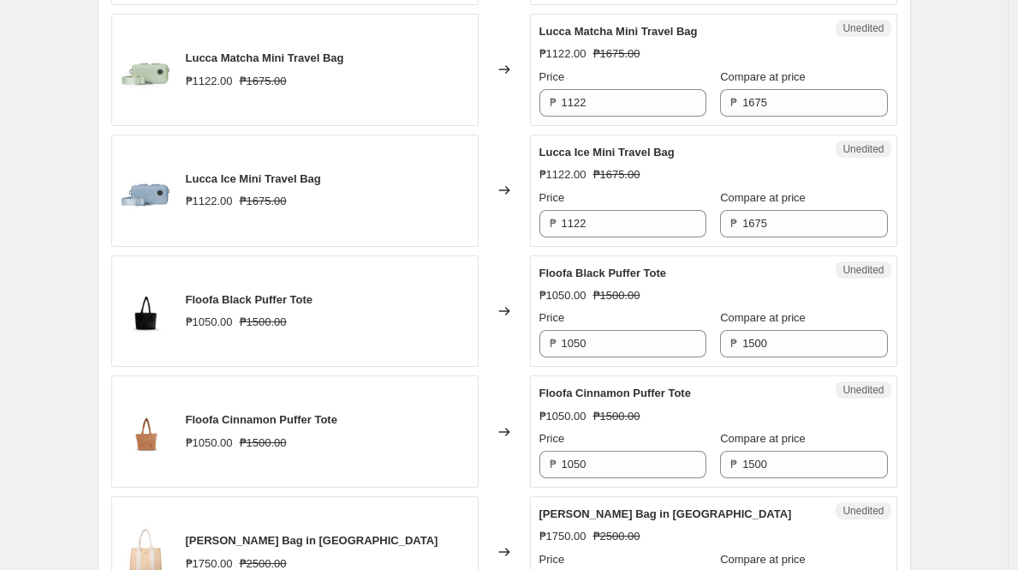
scroll to position [1003, 0]
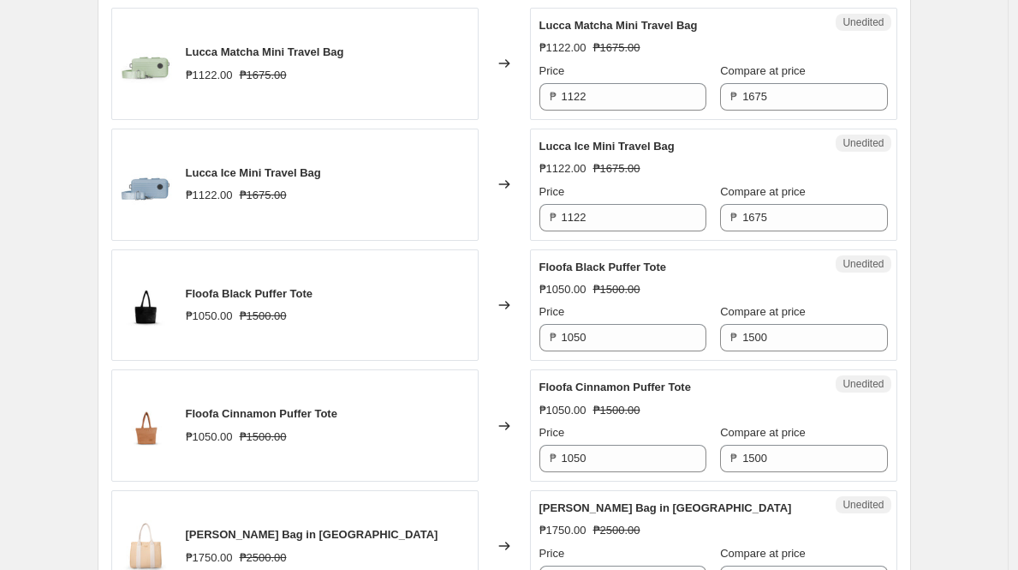
click at [565, 94] on div "₱ 1122" at bounding box center [623, 96] width 167 height 27
click at [582, 95] on input "1122" at bounding box center [634, 96] width 145 height 27
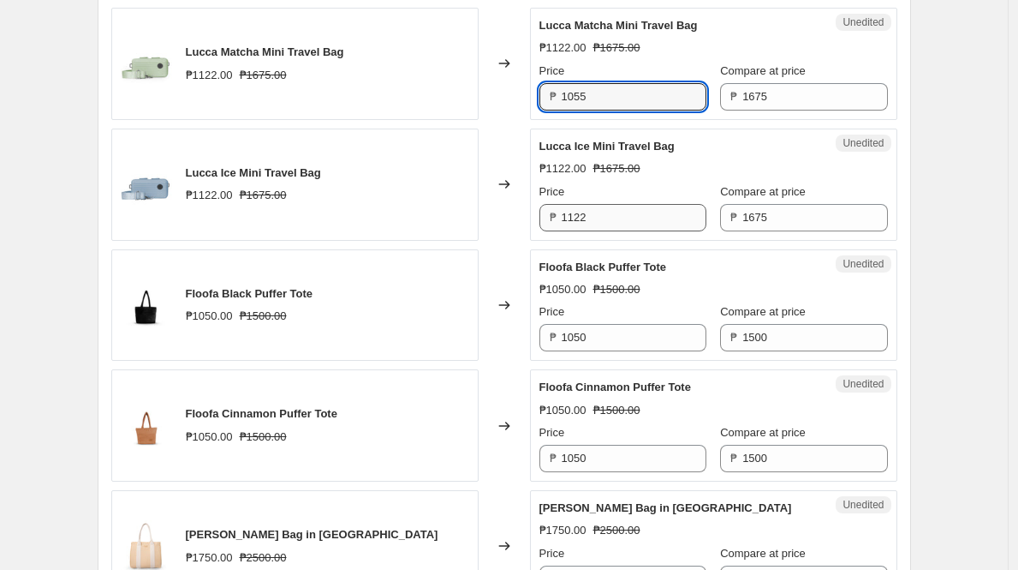
type input "1055"
click at [594, 211] on input "1122" at bounding box center [634, 217] width 145 height 27
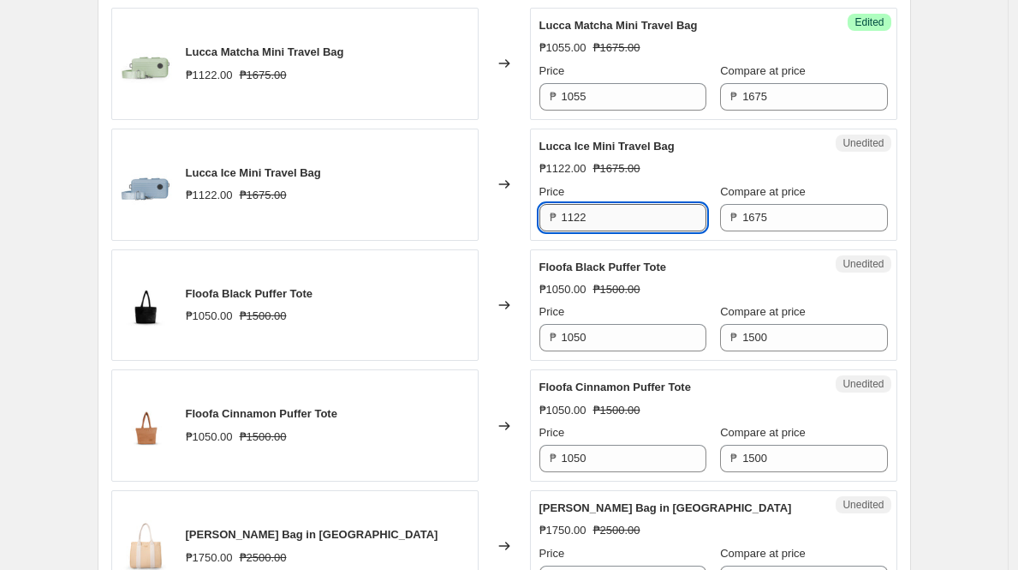
click at [594, 211] on input "1122" at bounding box center [634, 217] width 145 height 27
paste input "055"
type input "1055"
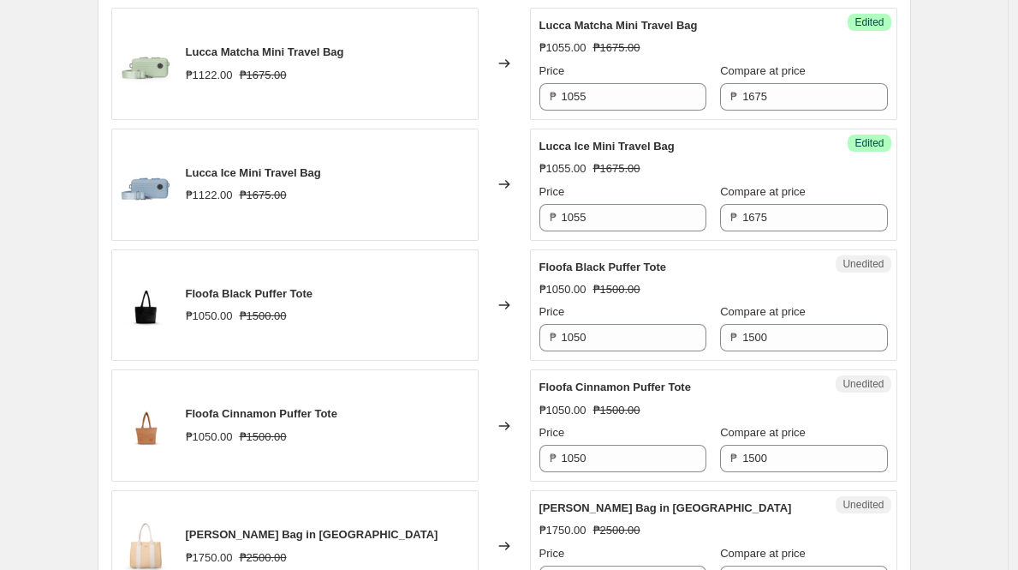
scroll to position [2459, 0]
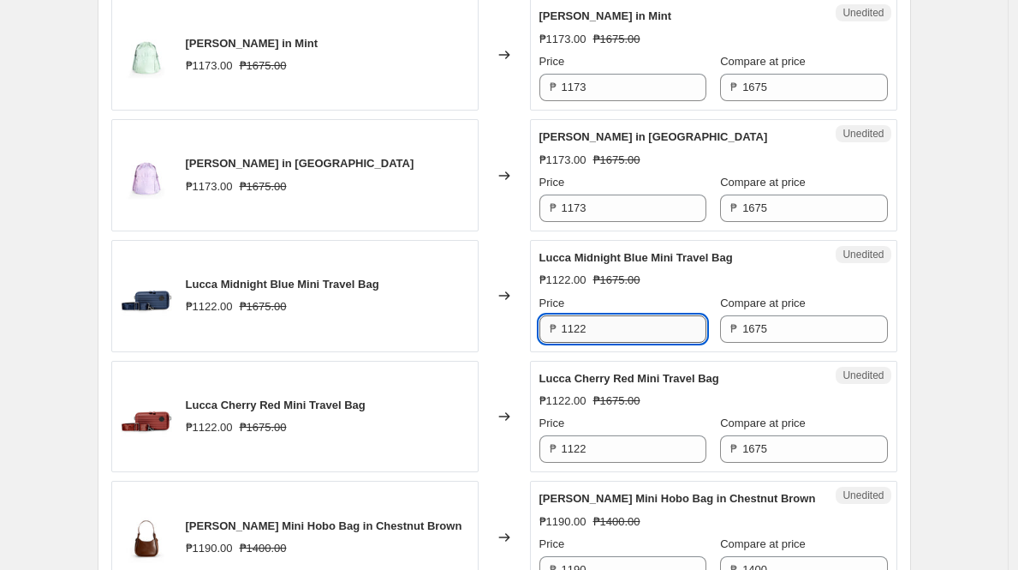
click at [622, 327] on input "1122" at bounding box center [634, 328] width 145 height 27
paste input "055"
type input "1055"
click at [623, 443] on input "1122" at bounding box center [634, 448] width 145 height 27
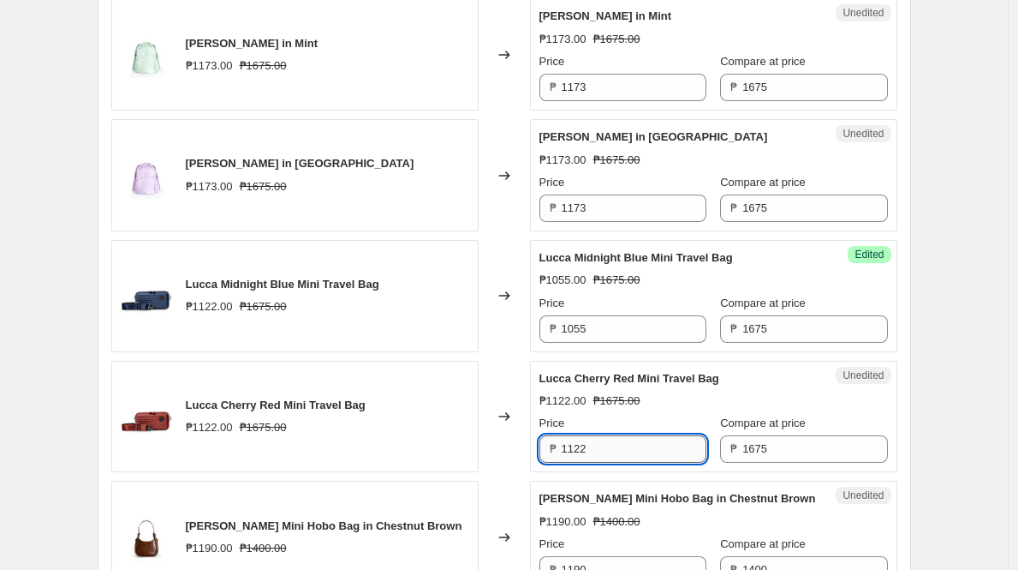
click at [623, 443] on input "1122" at bounding box center [634, 448] width 145 height 27
paste input "055"
type input "1055"
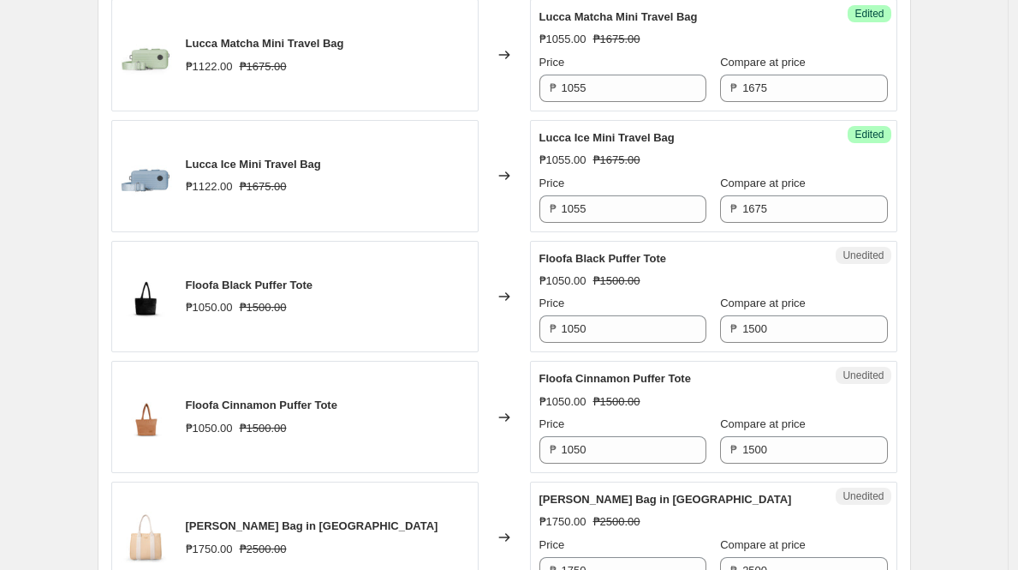
scroll to position [1588, 0]
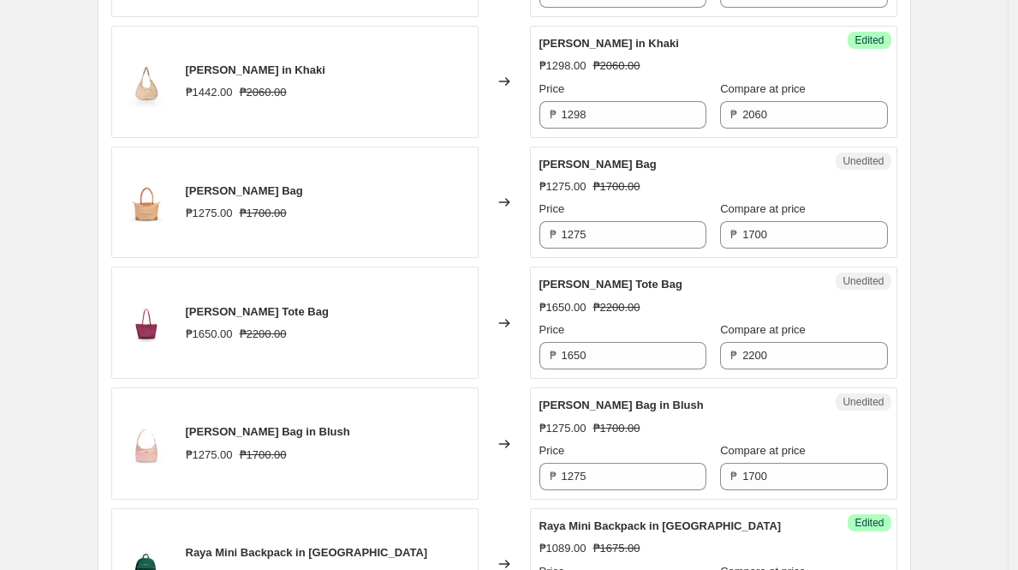
click at [974, 97] on div "Create new price change job. This page is ready Create new price change job Dra…" at bounding box center [504, 157] width 1008 height 3490
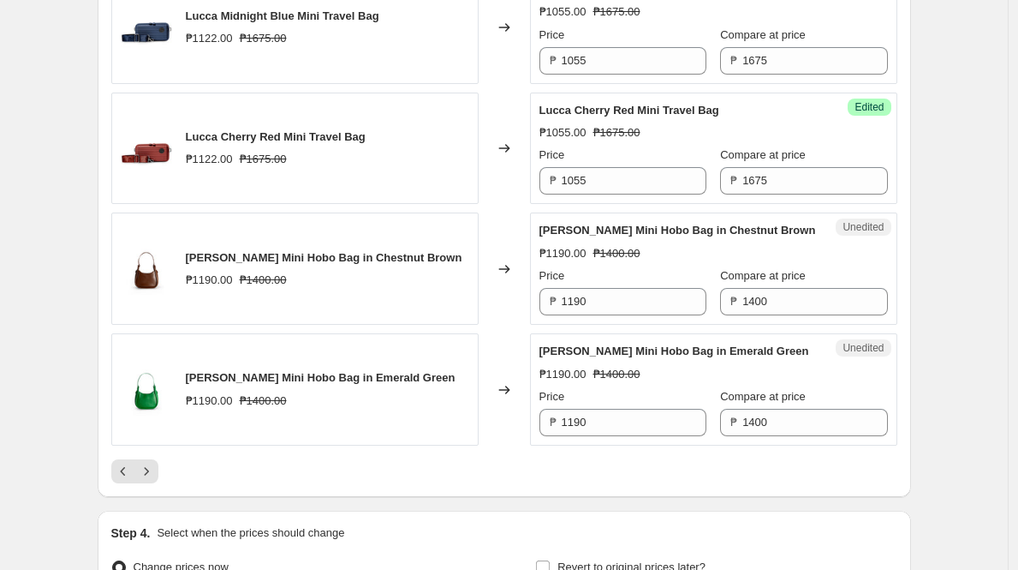
scroll to position [2920, 0]
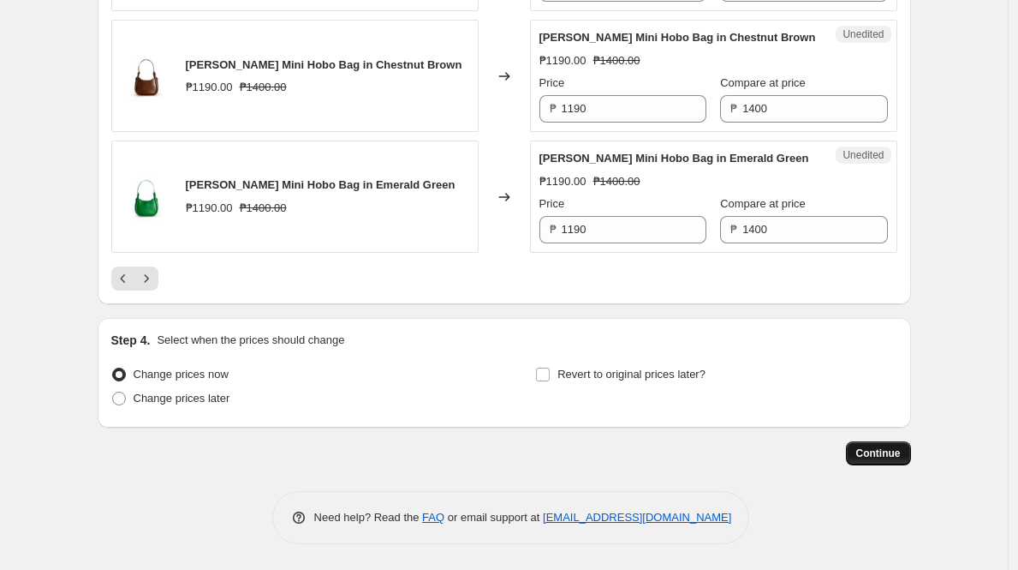
click at [900, 456] on span "Continue" at bounding box center [879, 453] width 45 height 14
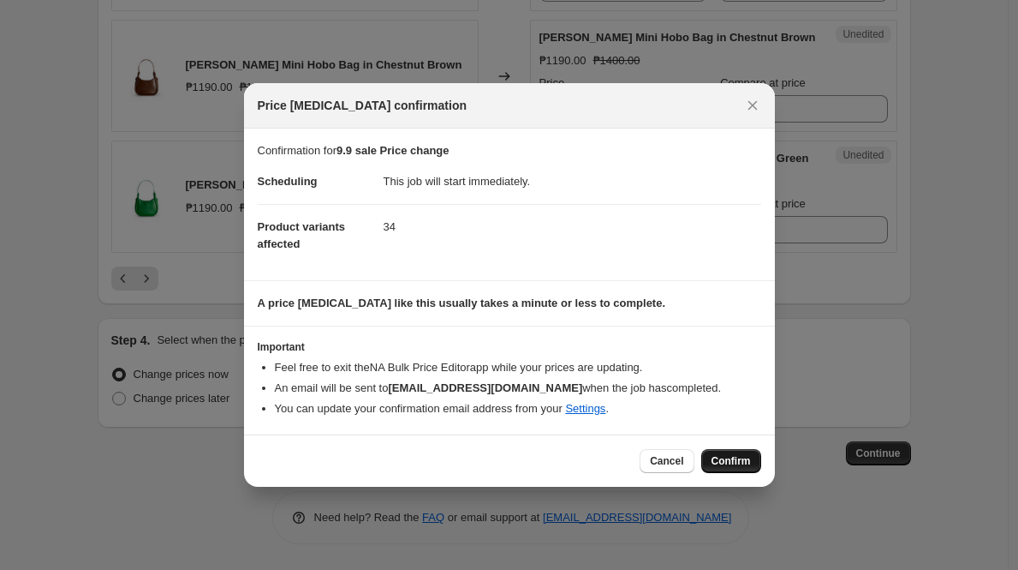
click at [723, 458] on span "Confirm" at bounding box center [731, 461] width 39 height 14
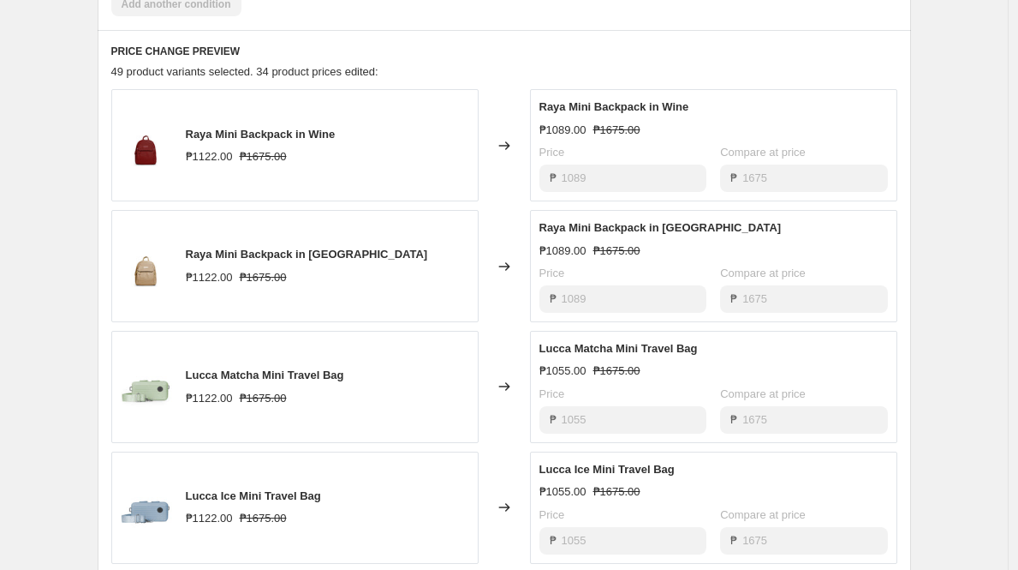
scroll to position [903, 0]
